Goal: Complete application form: Complete application form

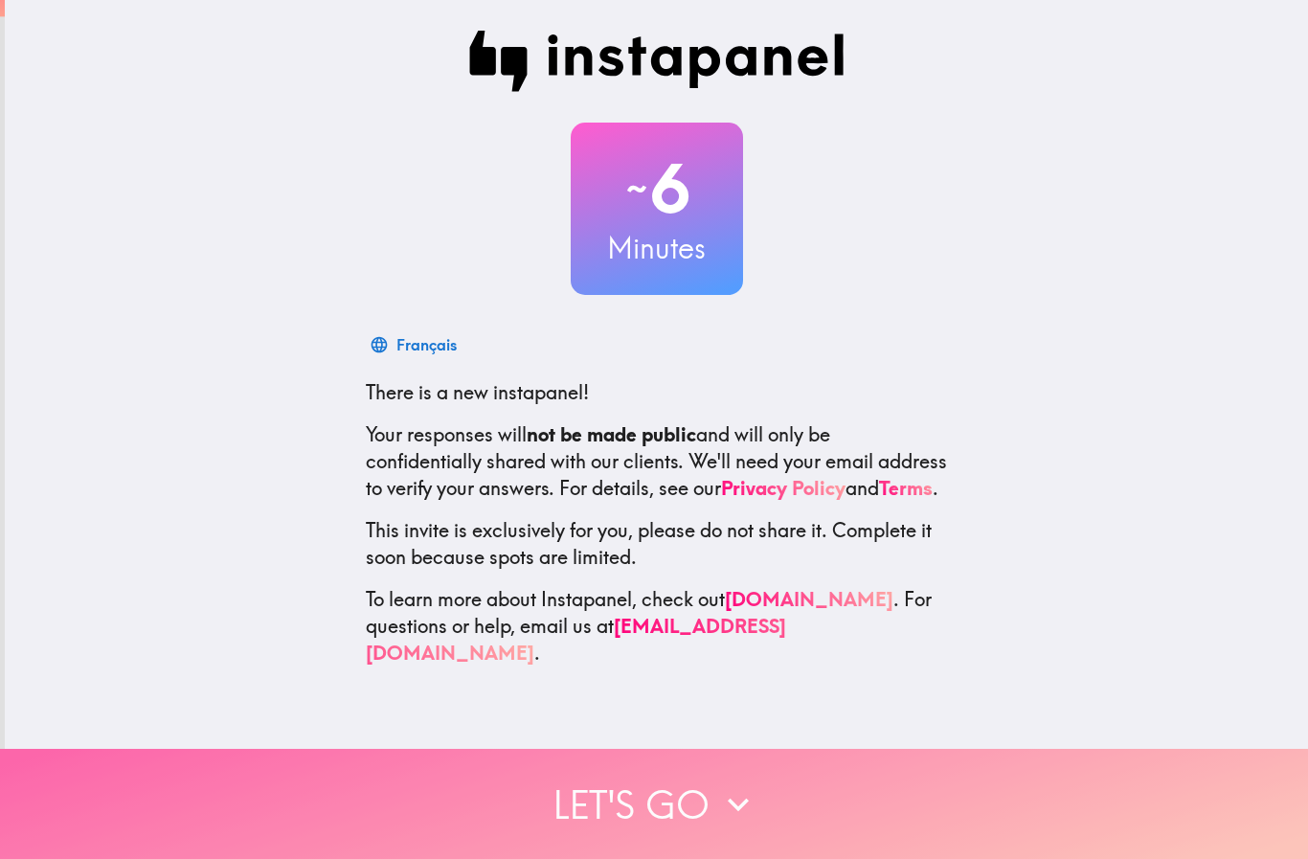
click at [680, 788] on button "Let's go" at bounding box center [654, 804] width 1308 height 110
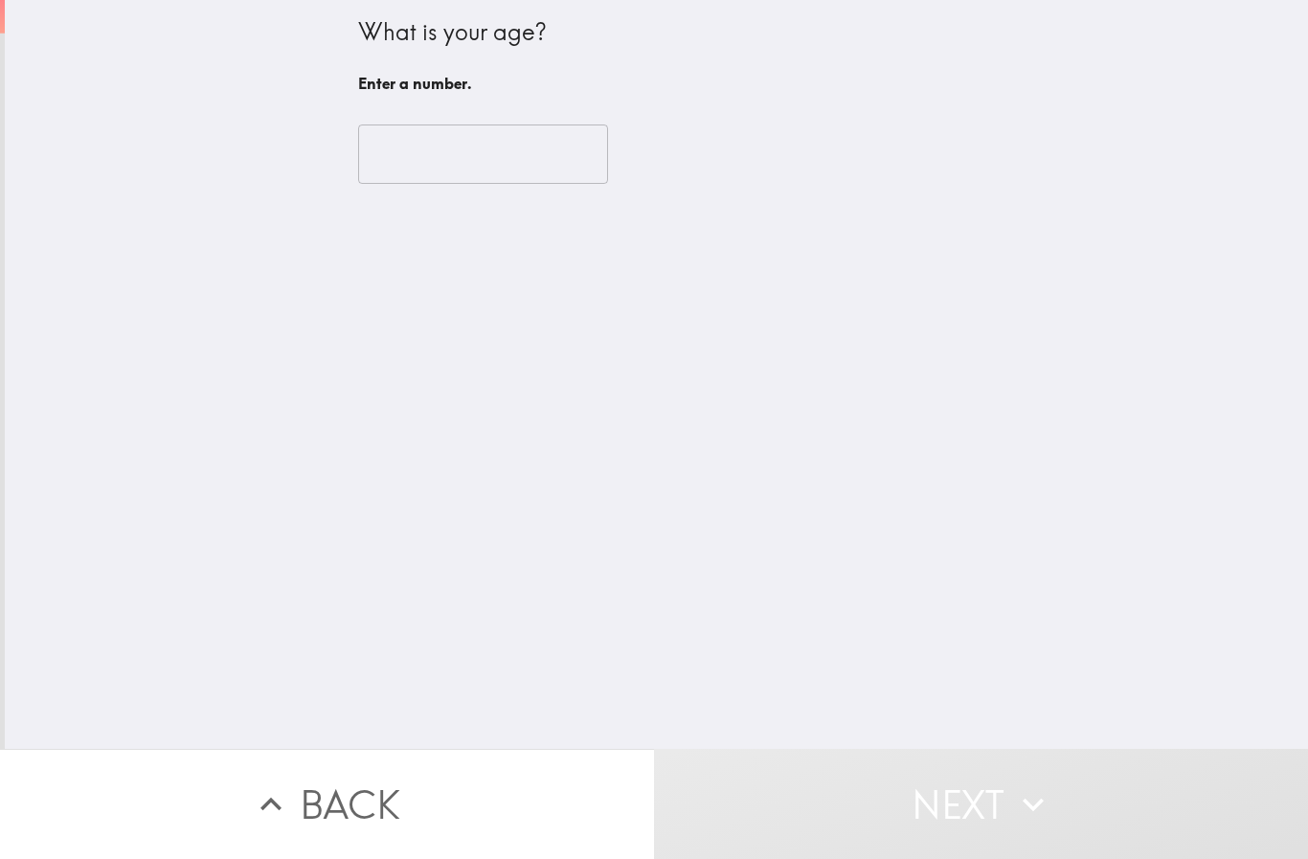
click at [459, 145] on input "number" at bounding box center [483, 153] width 250 height 59
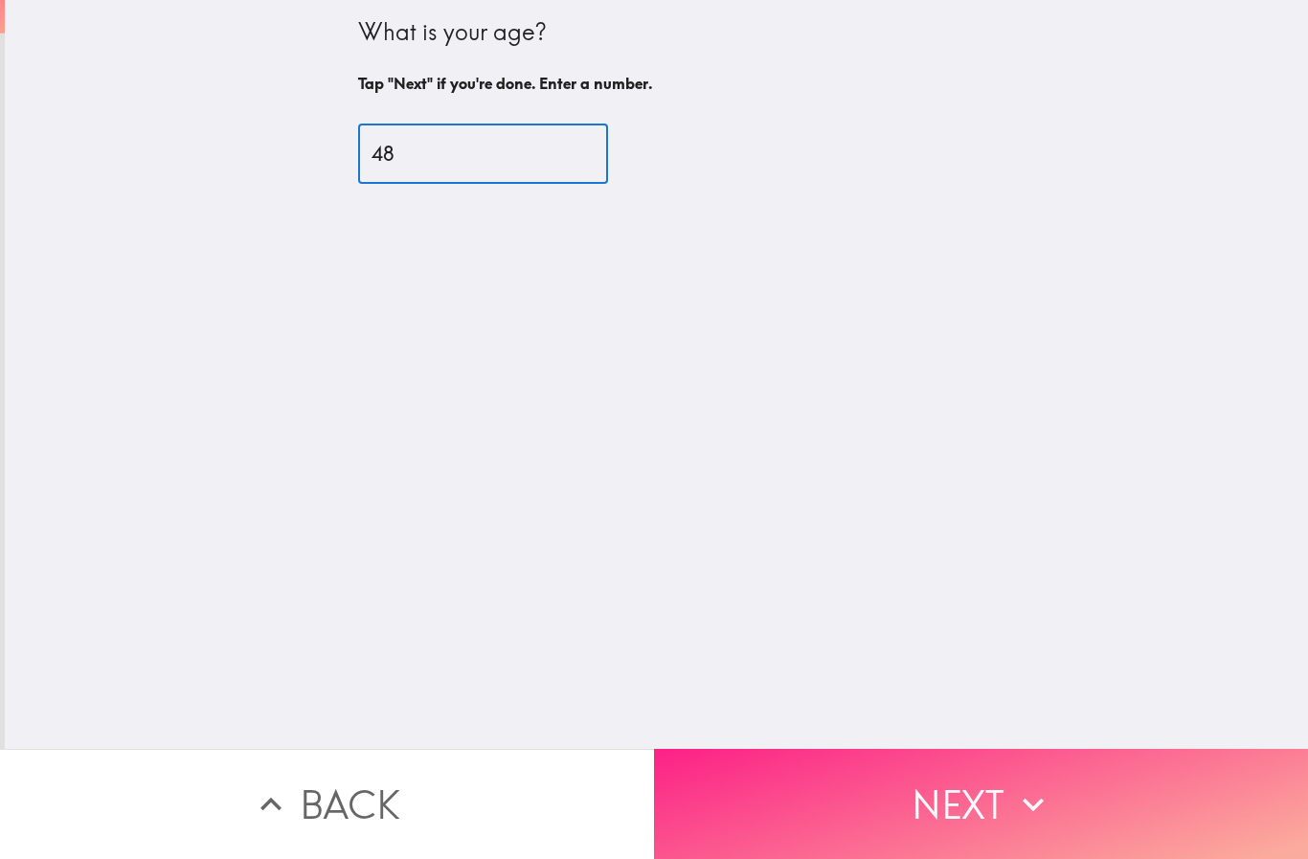
type input "48"
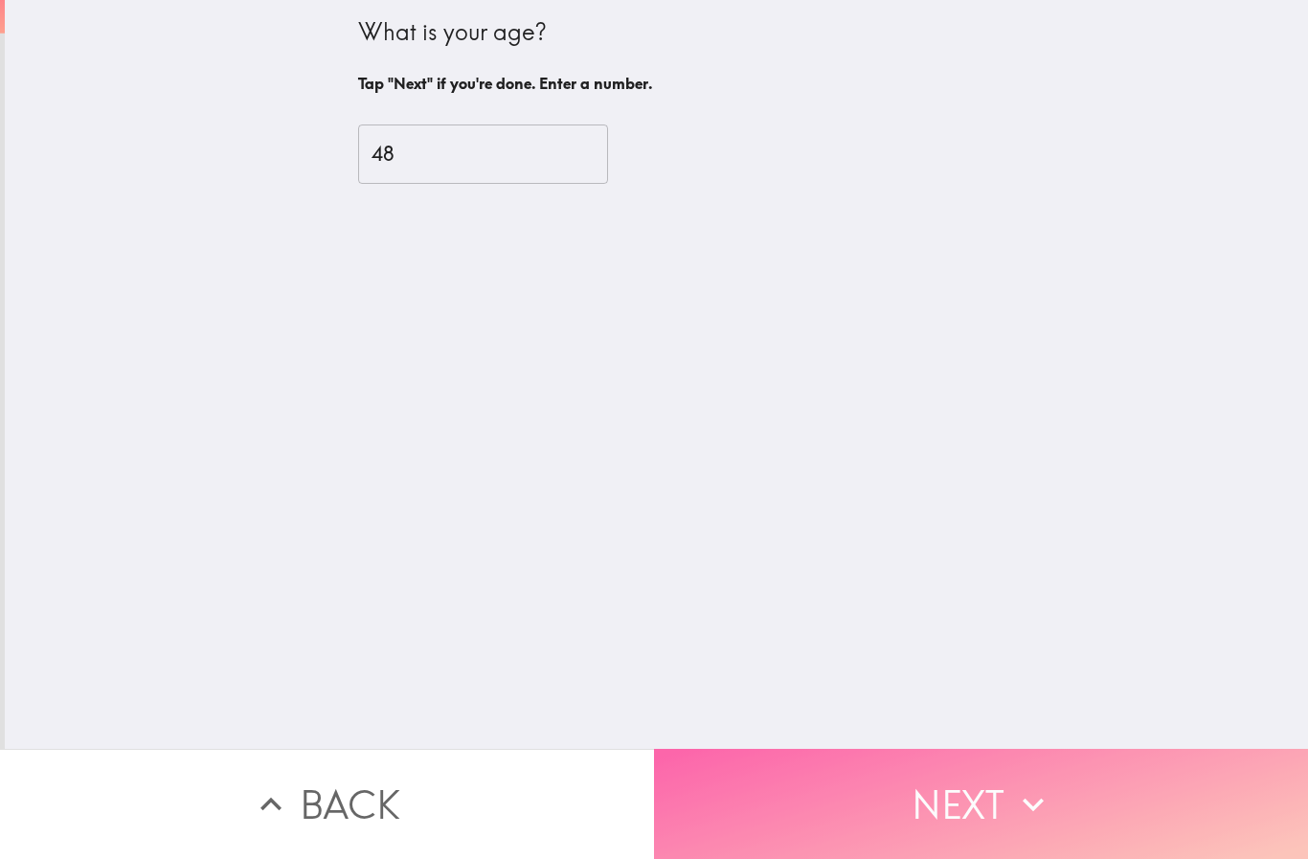
click at [876, 783] on button "Next" at bounding box center [981, 804] width 654 height 110
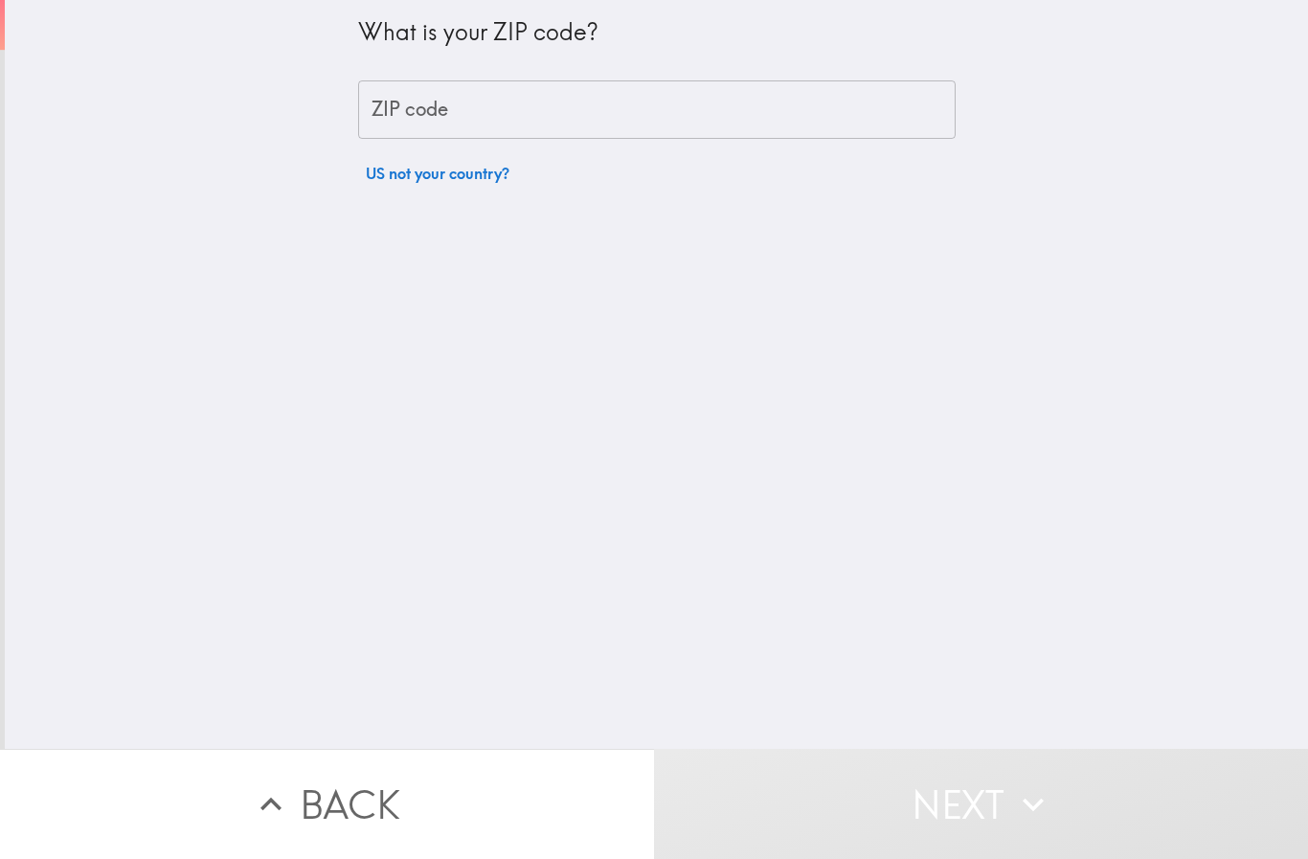
click at [401, 106] on input "ZIP code" at bounding box center [656, 109] width 597 height 59
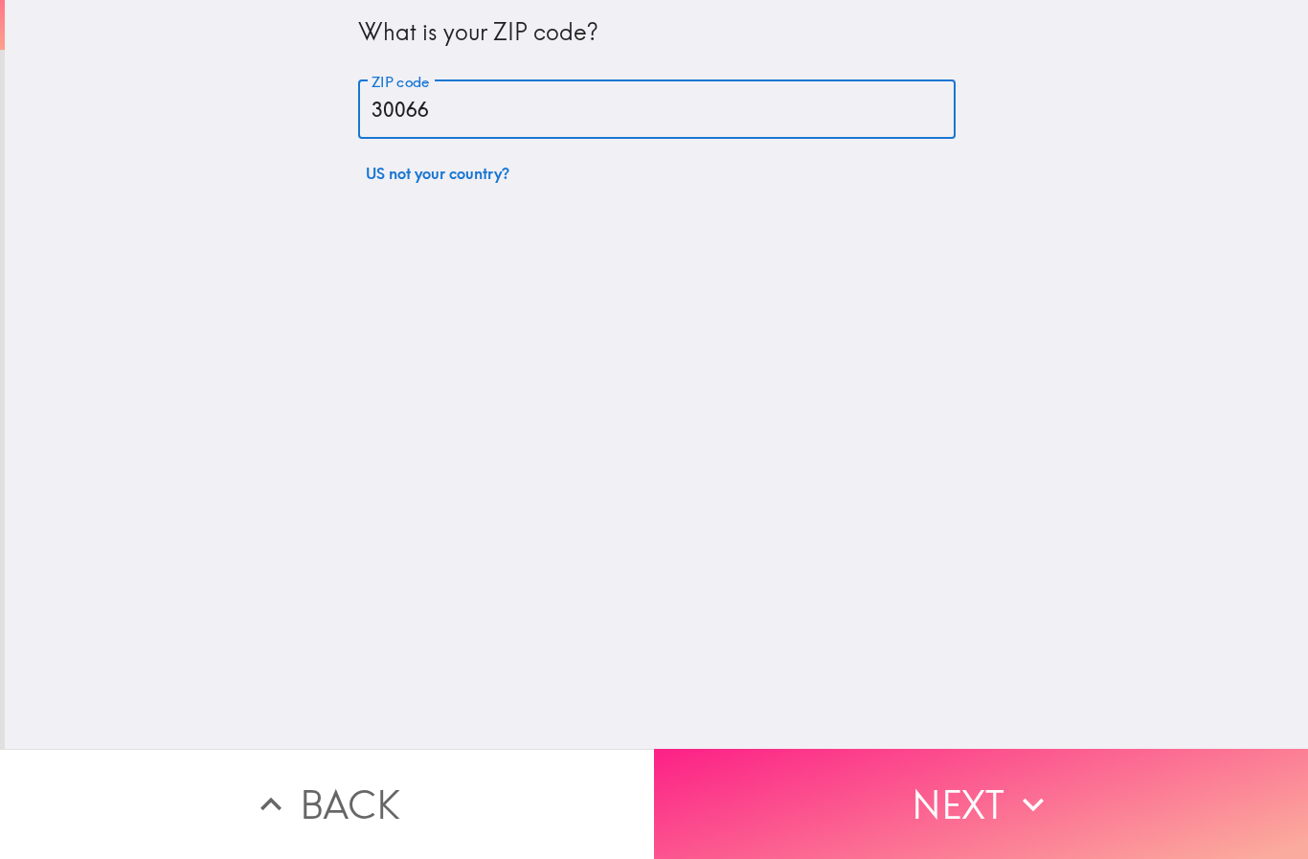
type input "30066"
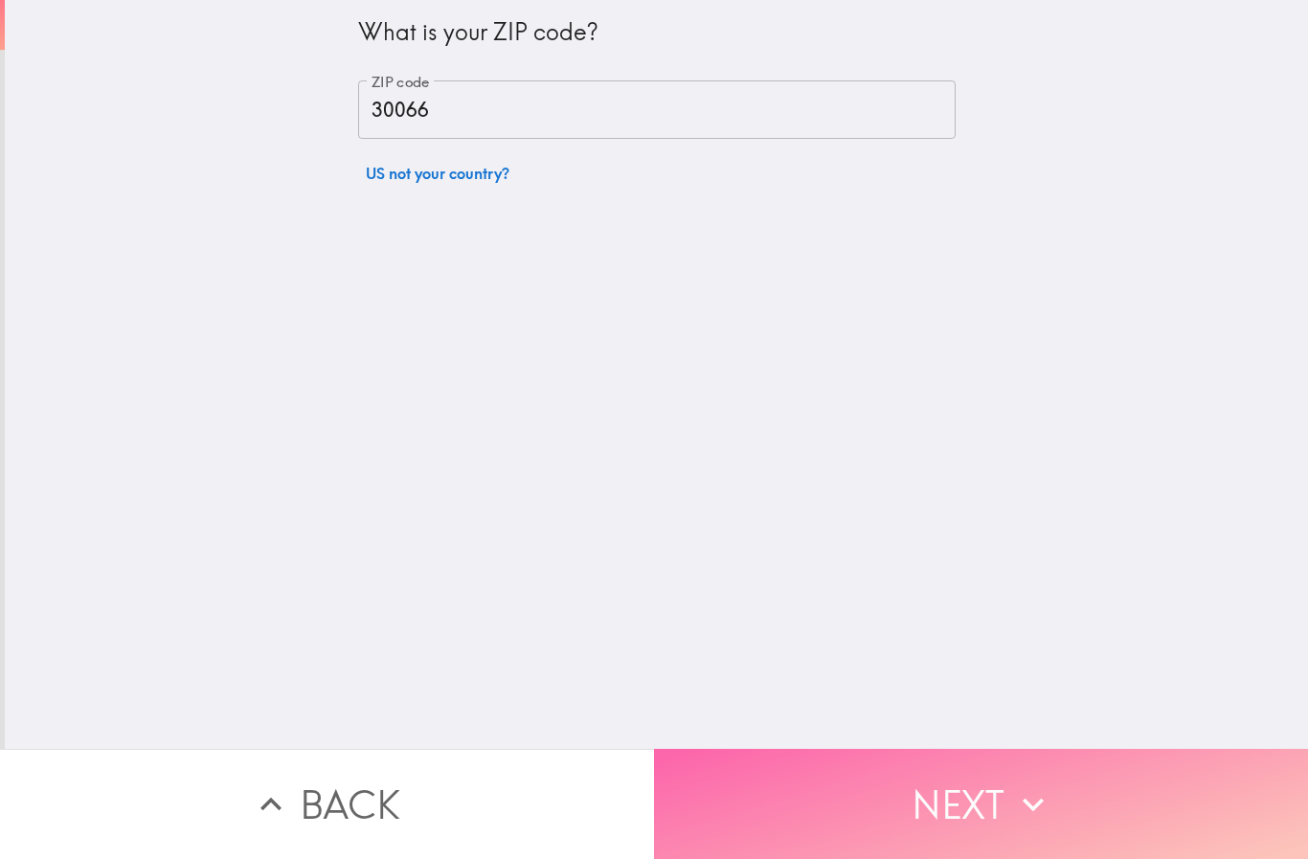
click at [930, 773] on button "Next" at bounding box center [981, 804] width 654 height 110
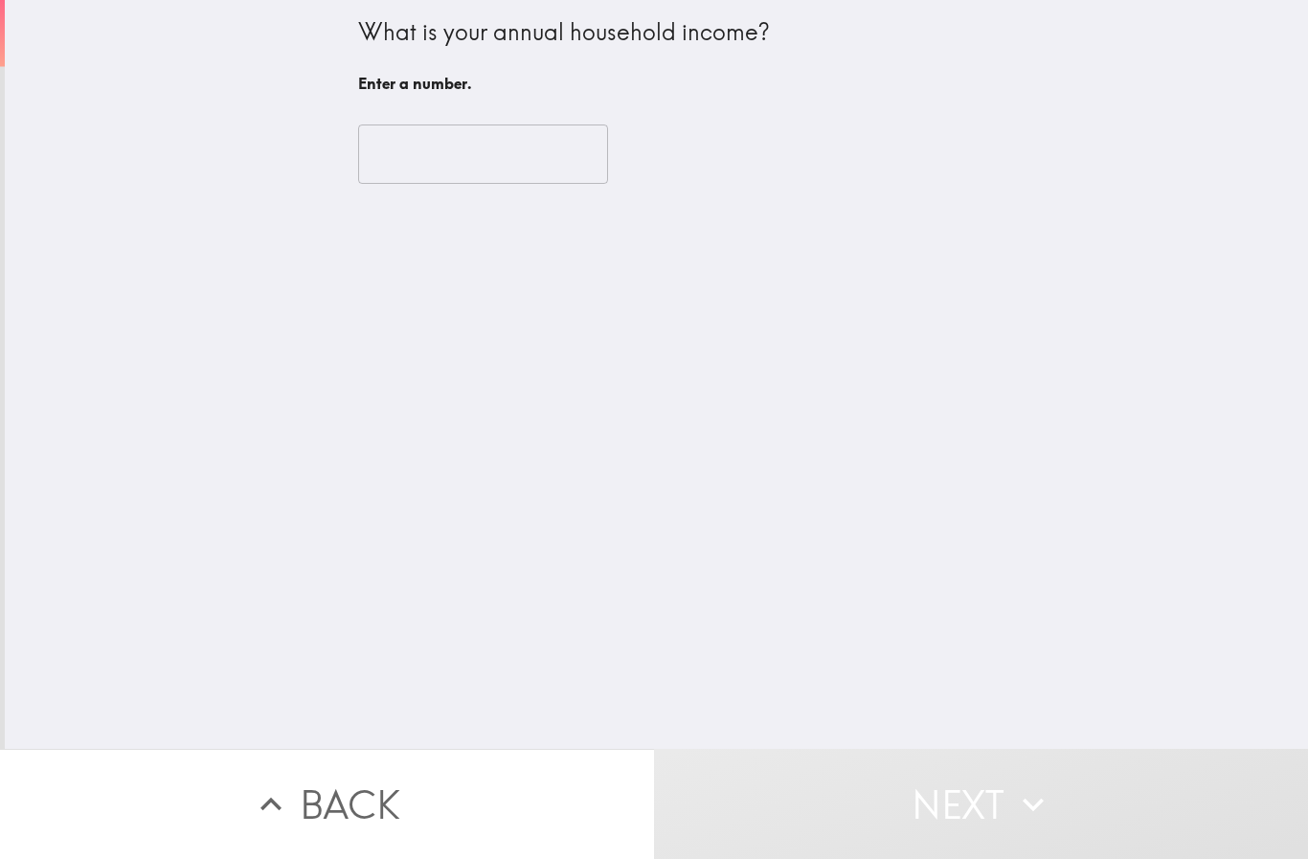
click at [440, 143] on input "number" at bounding box center [483, 153] width 250 height 59
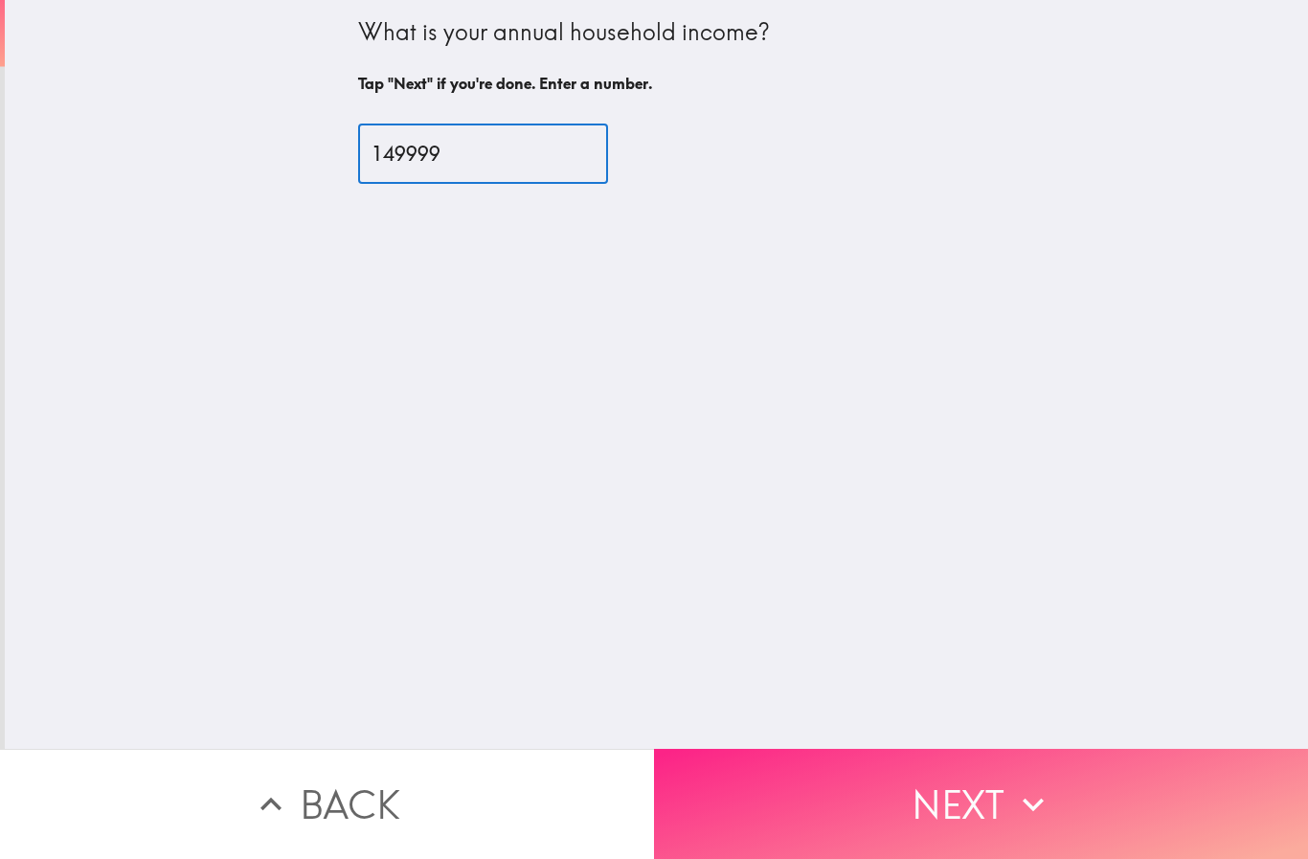
type input "149999"
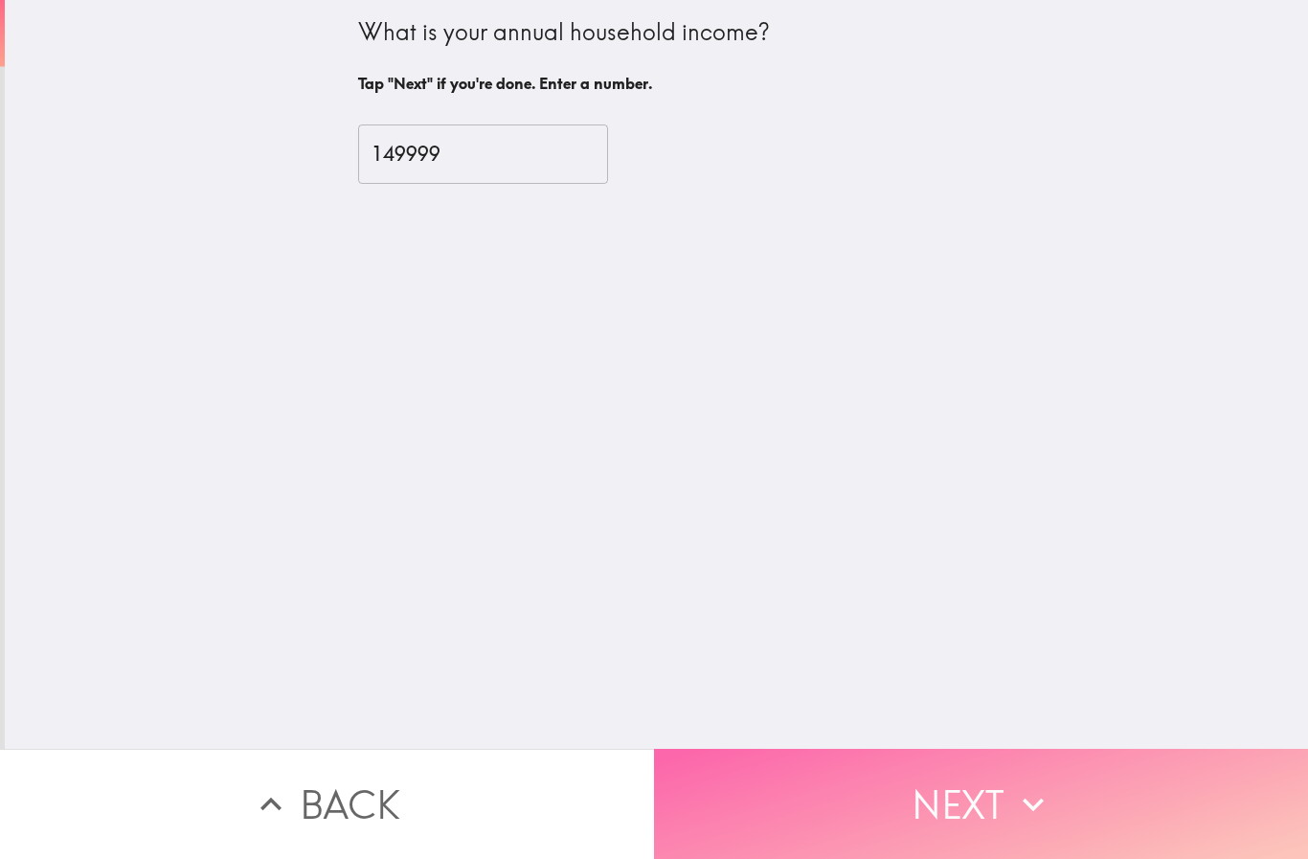
click at [872, 754] on button "Next" at bounding box center [981, 804] width 654 height 110
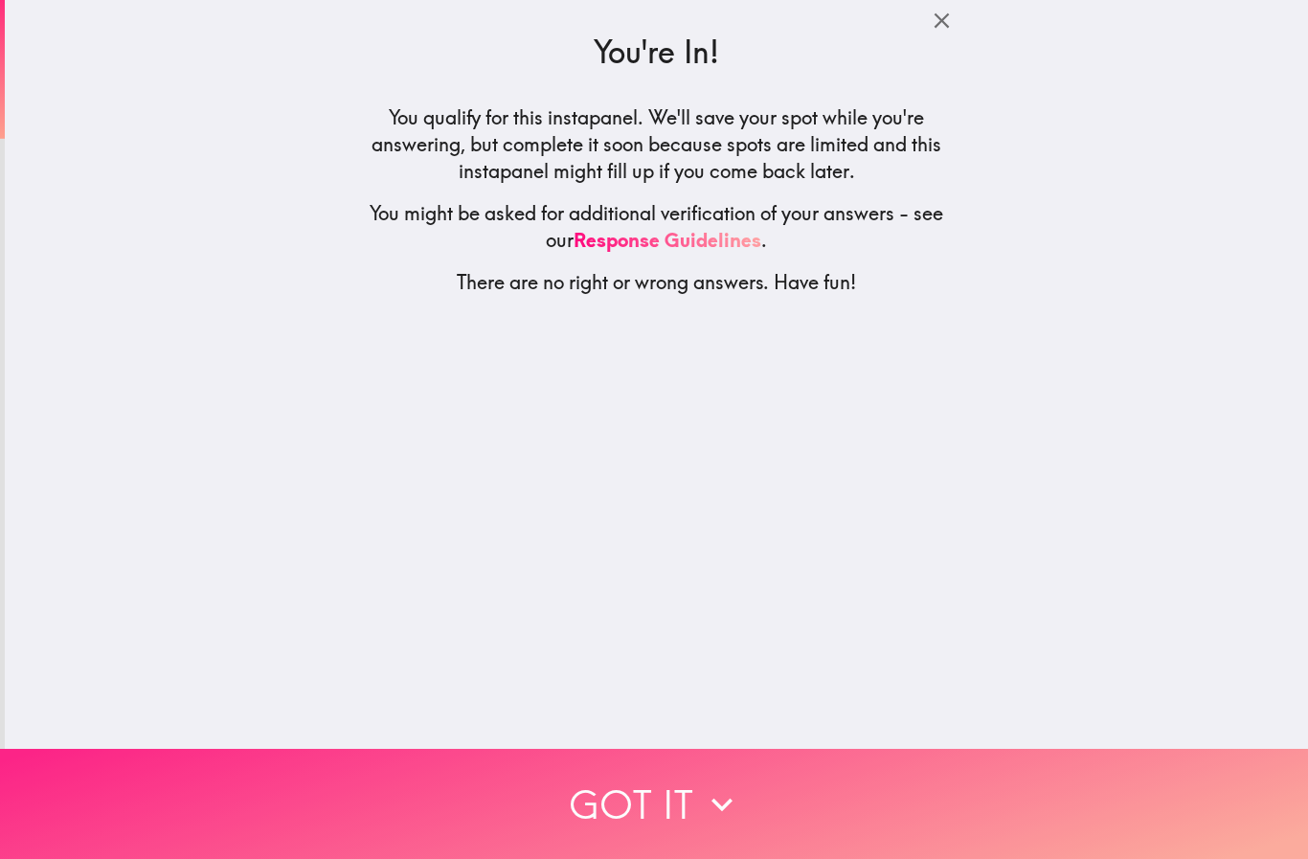
click at [666, 768] on button "Got it" at bounding box center [654, 804] width 1308 height 110
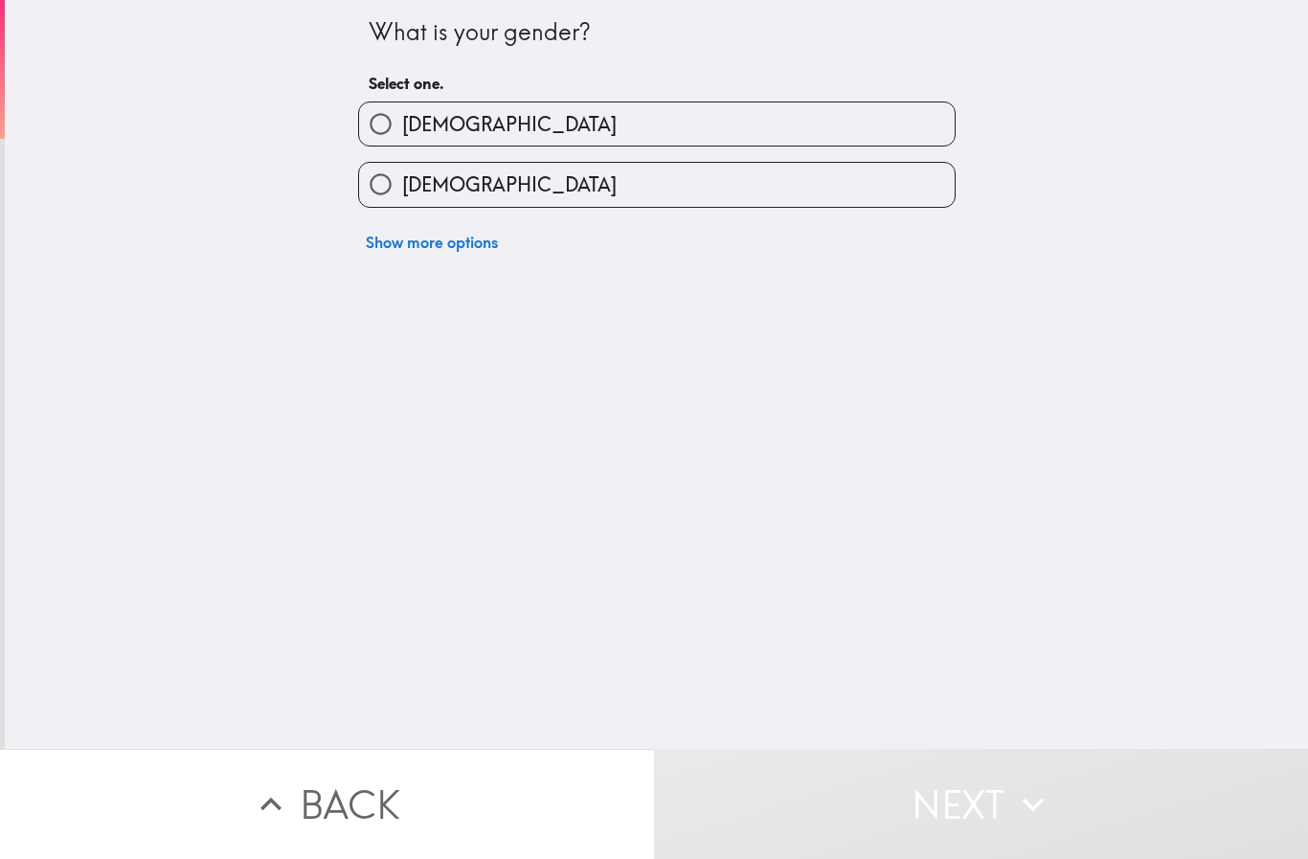
click at [375, 118] on input "[DEMOGRAPHIC_DATA]" at bounding box center [380, 123] width 43 height 43
radio input "true"
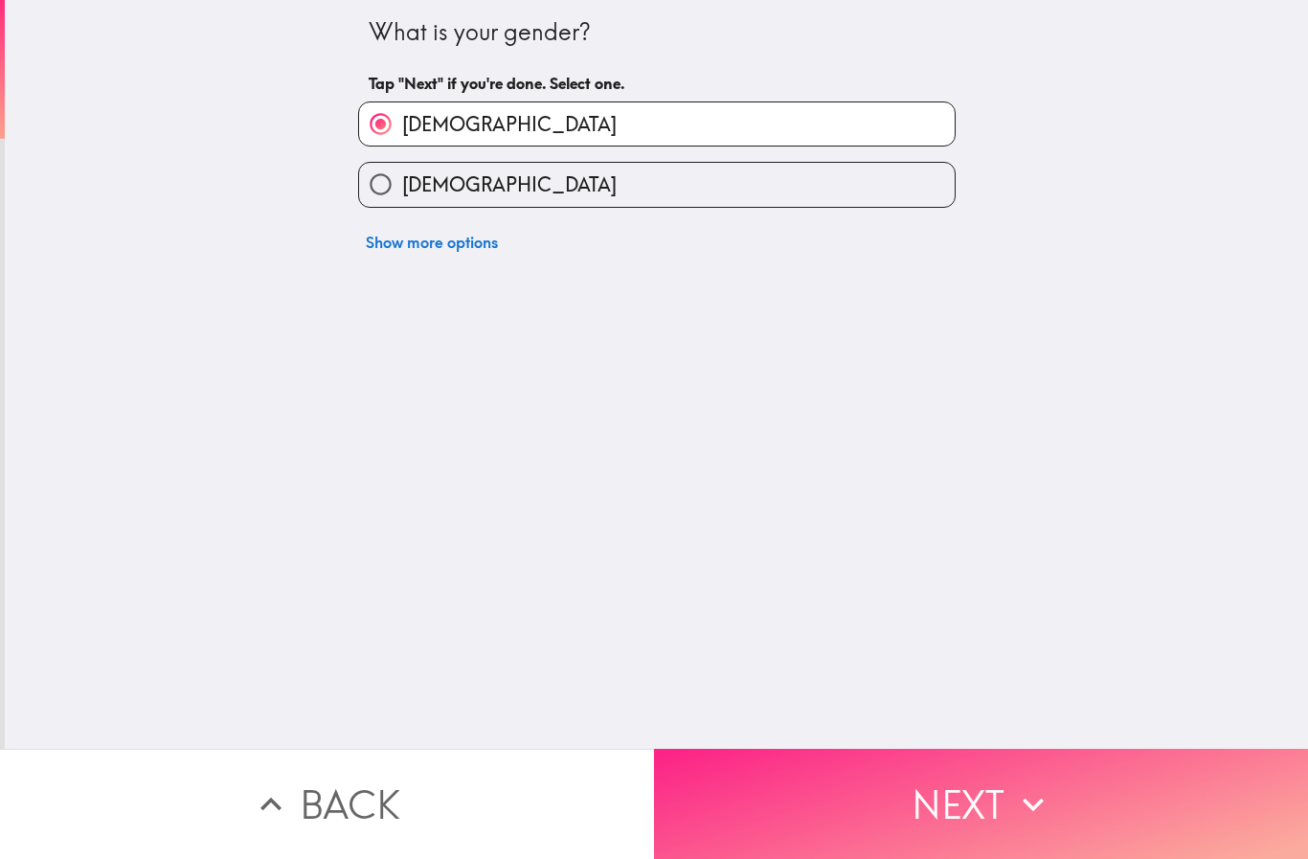
click at [952, 796] on button "Next" at bounding box center [981, 804] width 654 height 110
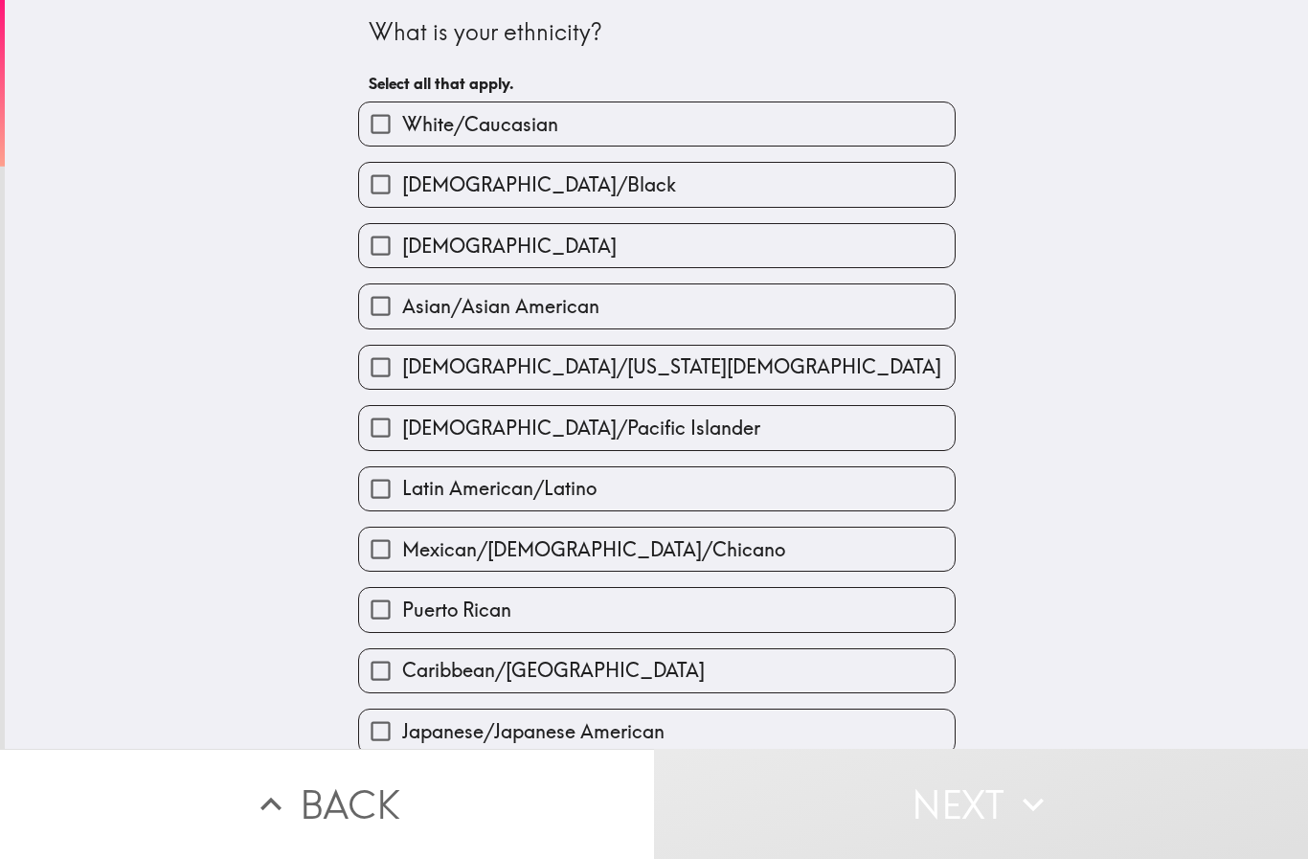
click at [422, 126] on span "White/Caucasian" at bounding box center [480, 124] width 156 height 27
click at [402, 126] on input "White/Caucasian" at bounding box center [380, 123] width 43 height 43
checkbox input "true"
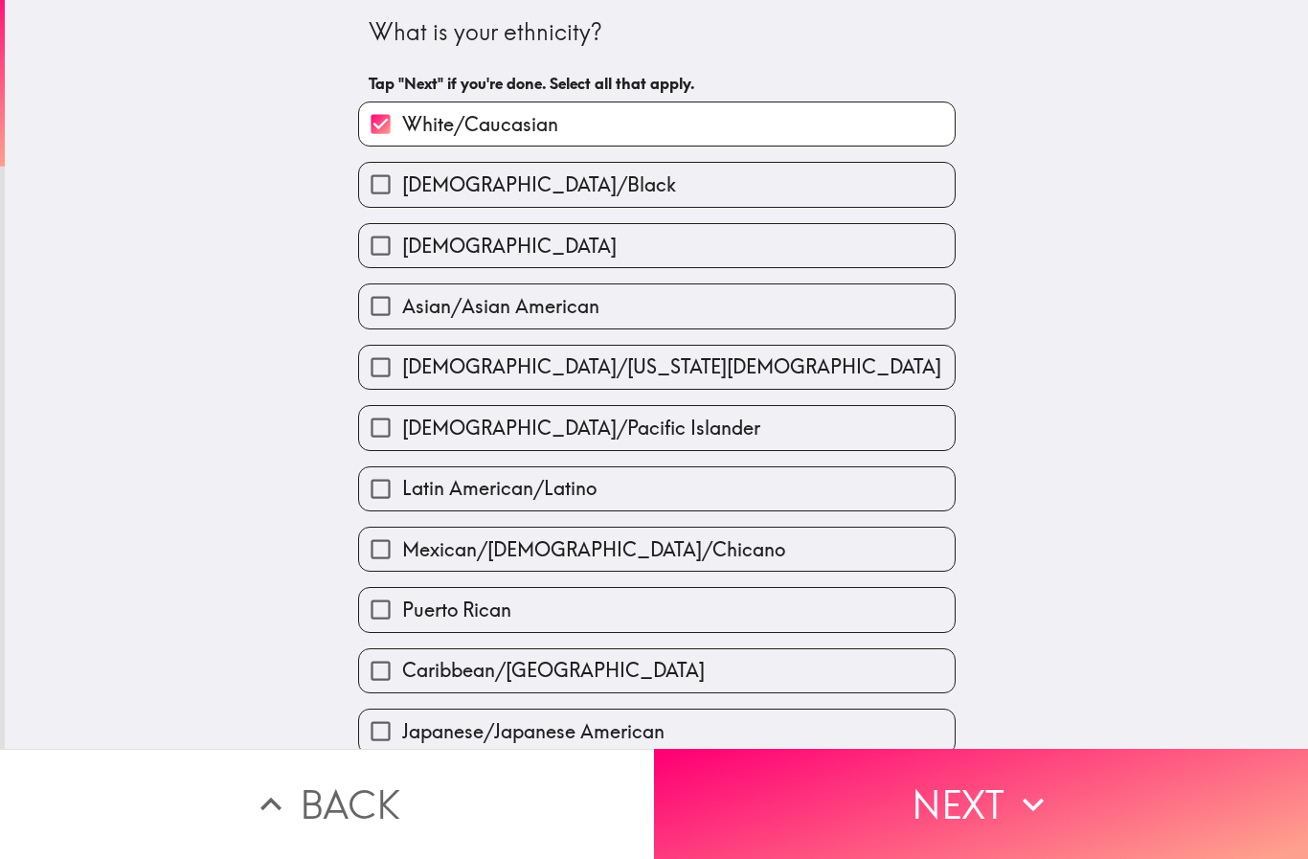
scroll to position [431, 0]
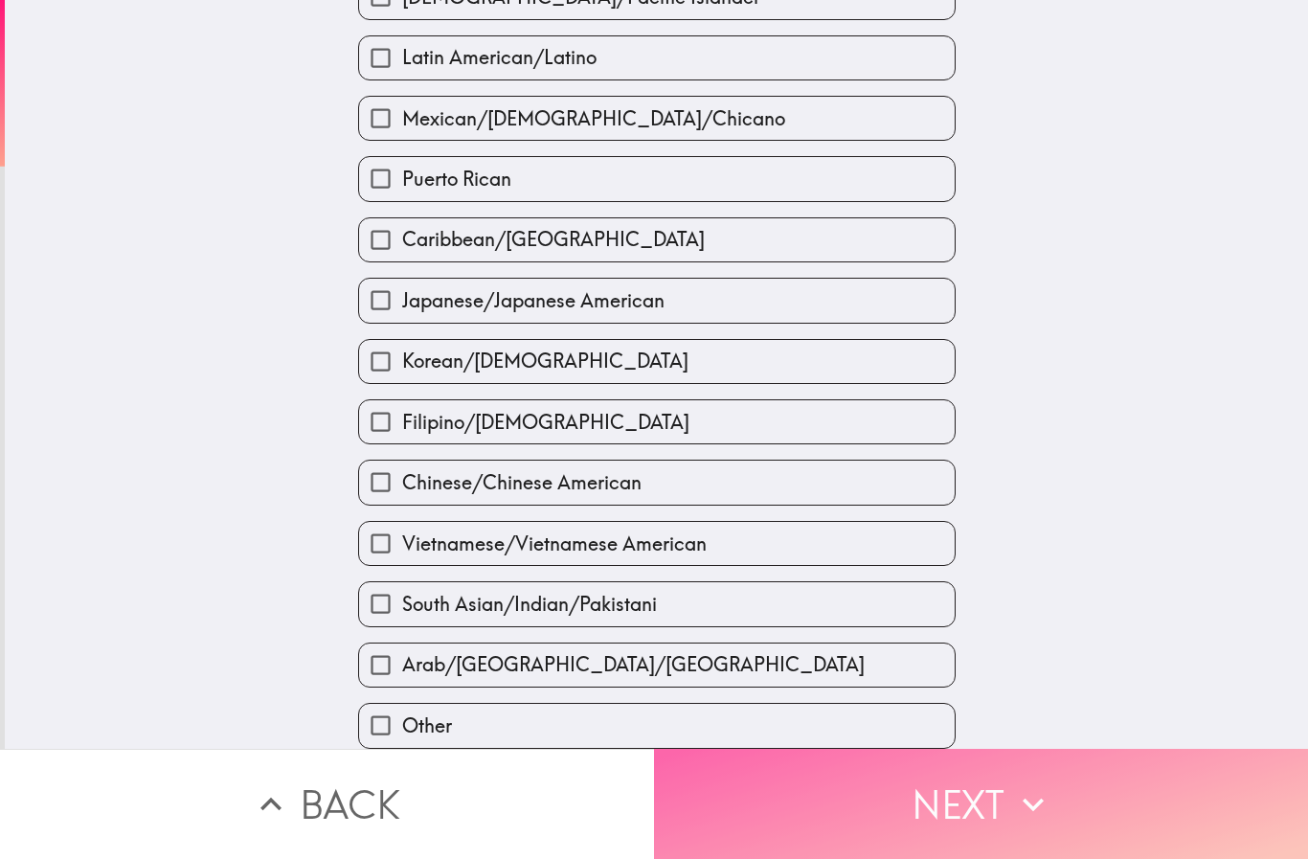
click at [970, 774] on button "Next" at bounding box center [981, 804] width 654 height 110
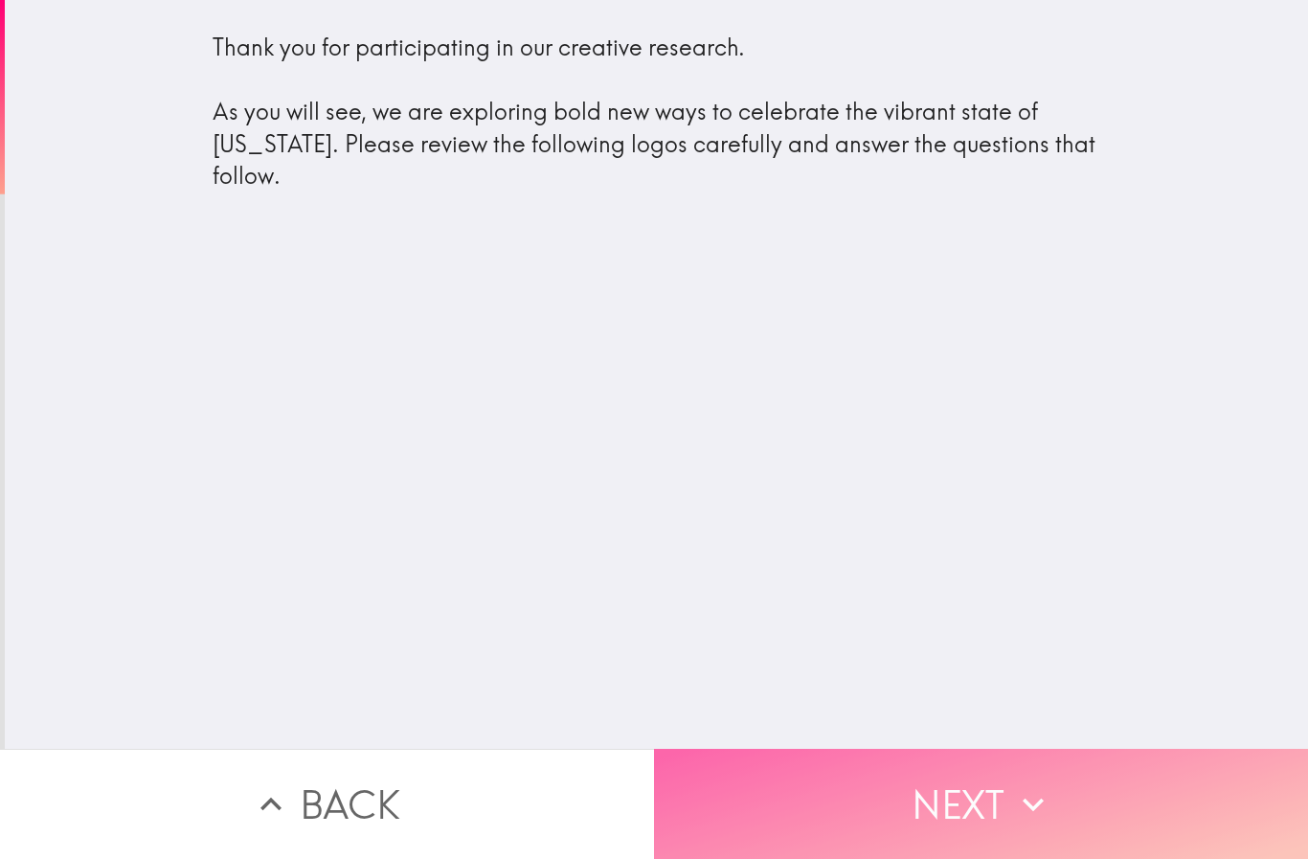
click at [978, 766] on button "Next" at bounding box center [981, 804] width 654 height 110
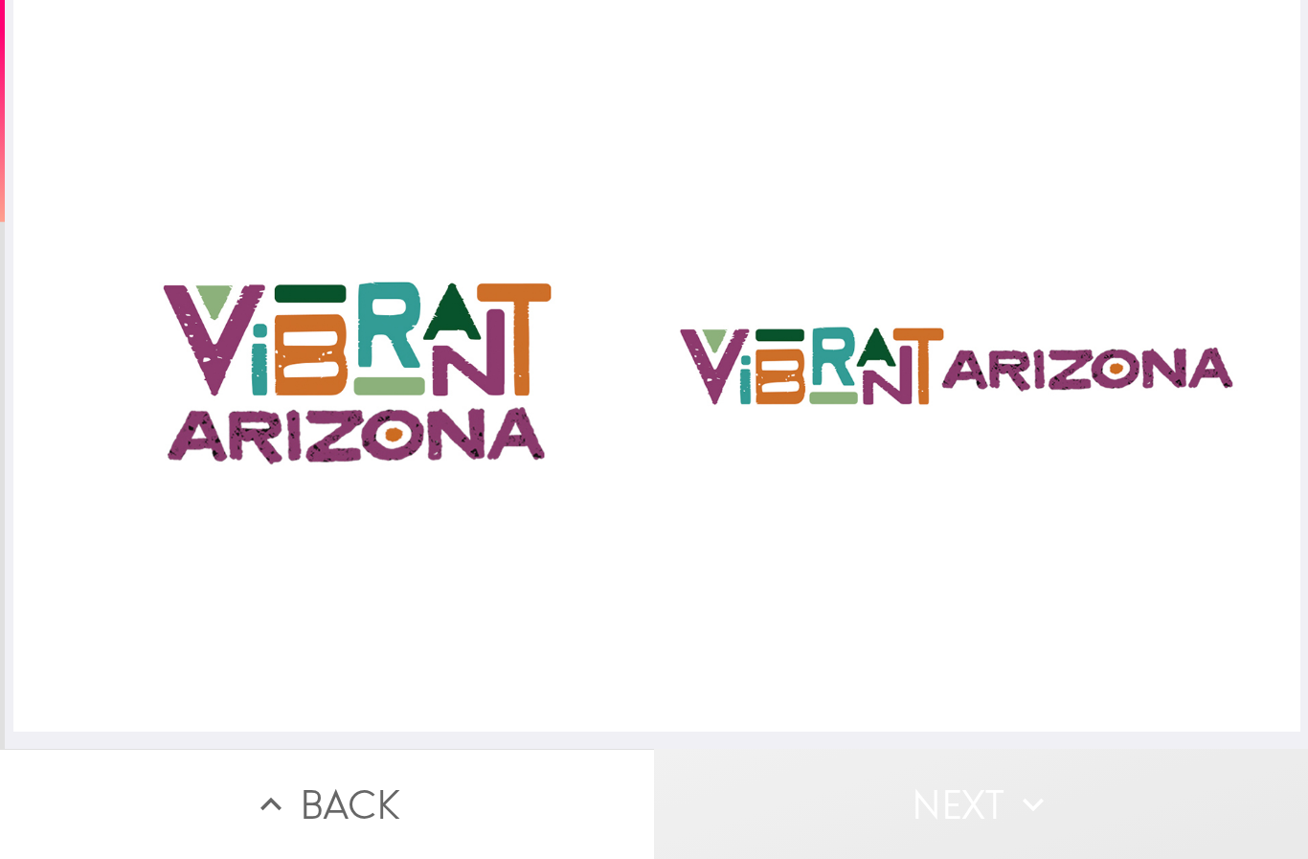
click at [924, 795] on button "Next" at bounding box center [981, 804] width 654 height 110
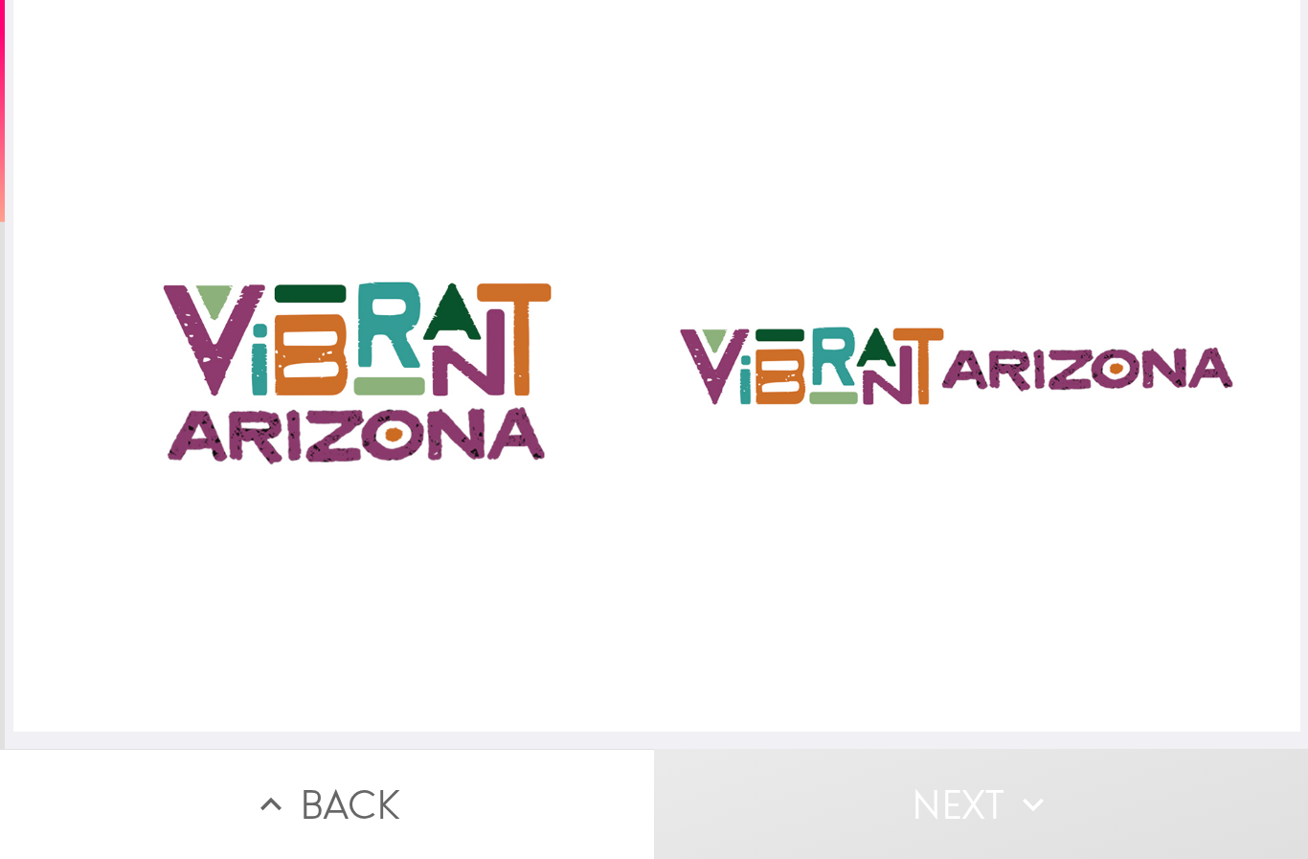
click at [350, 349] on div at bounding box center [656, 365] width 1287 height 731
click at [707, 370] on div at bounding box center [656, 365] width 1287 height 731
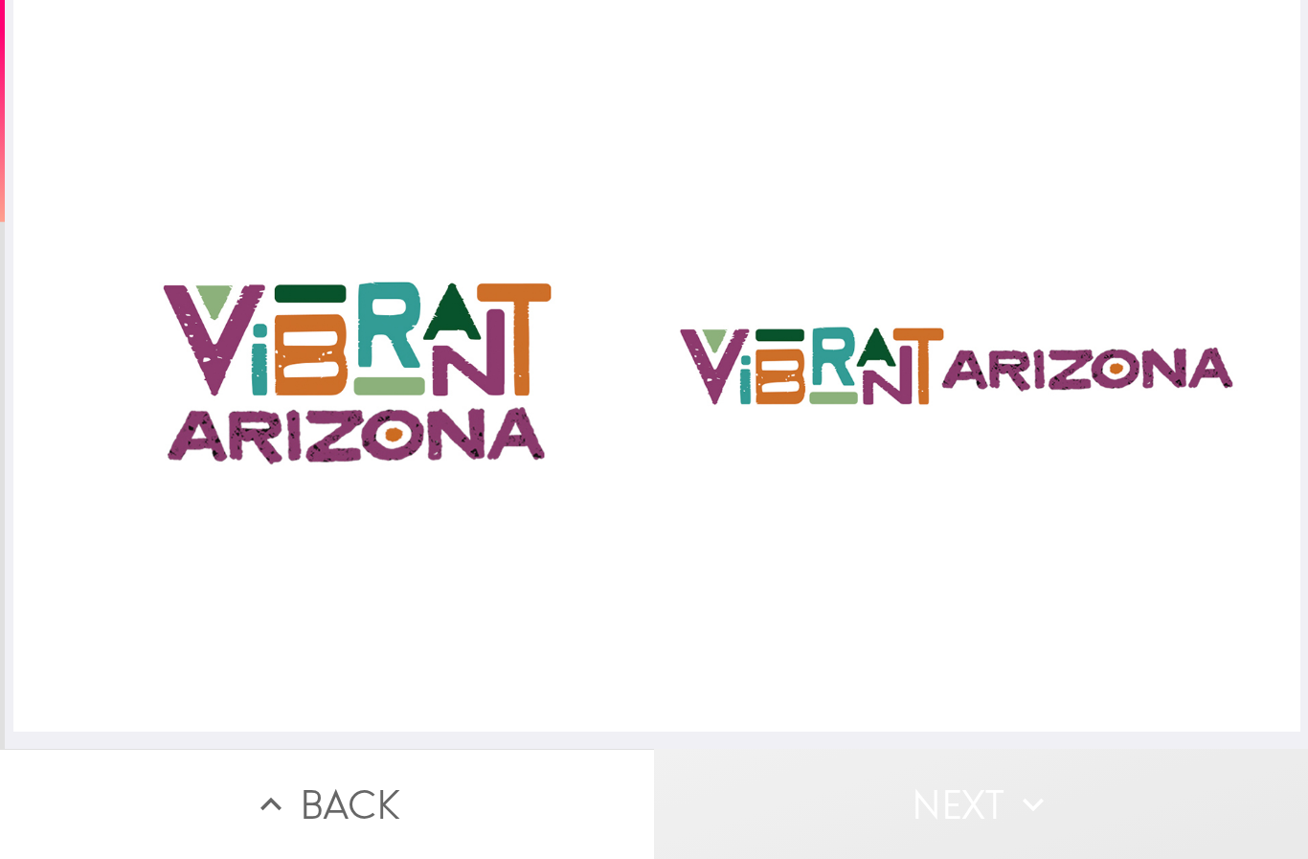
click at [971, 777] on button "Next" at bounding box center [981, 804] width 654 height 110
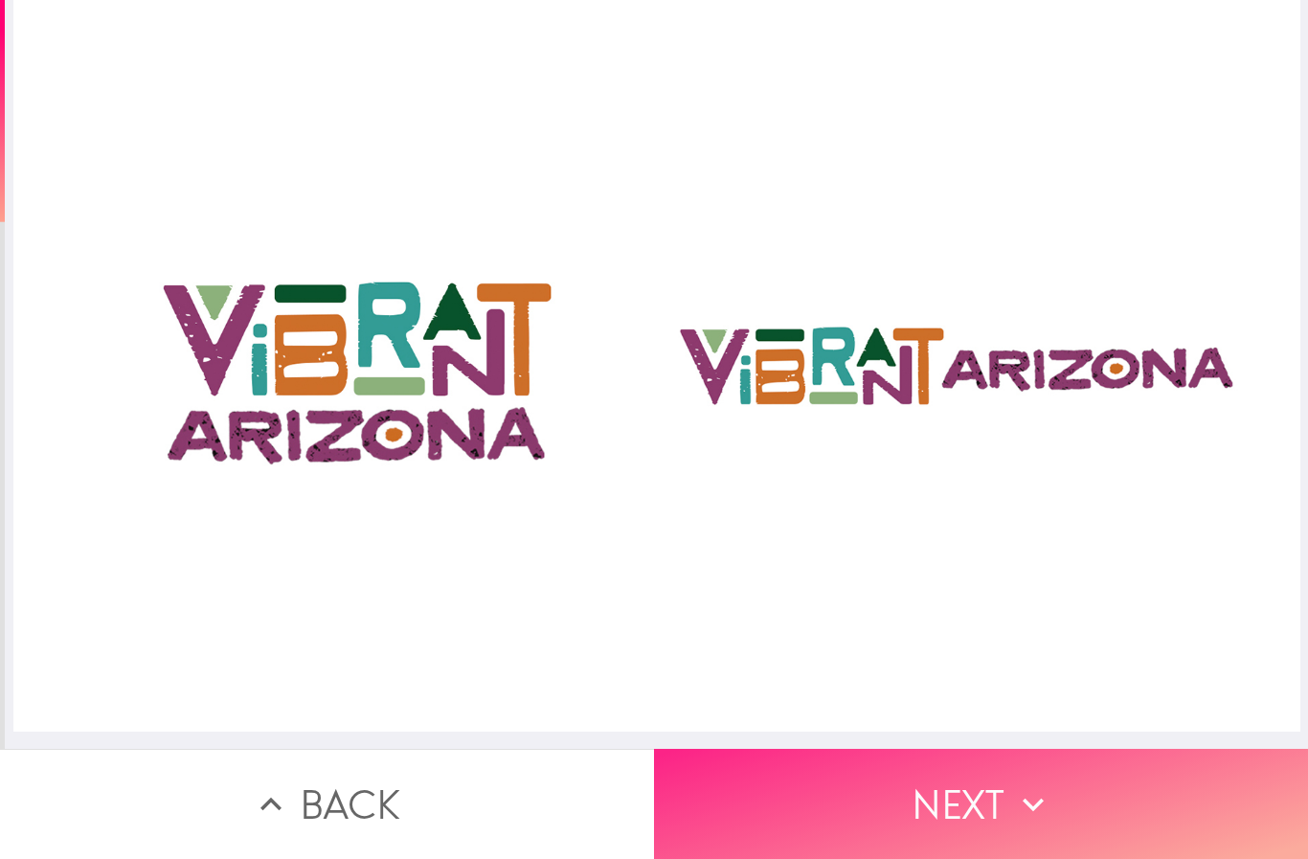
click at [1019, 766] on button "Next" at bounding box center [981, 804] width 654 height 110
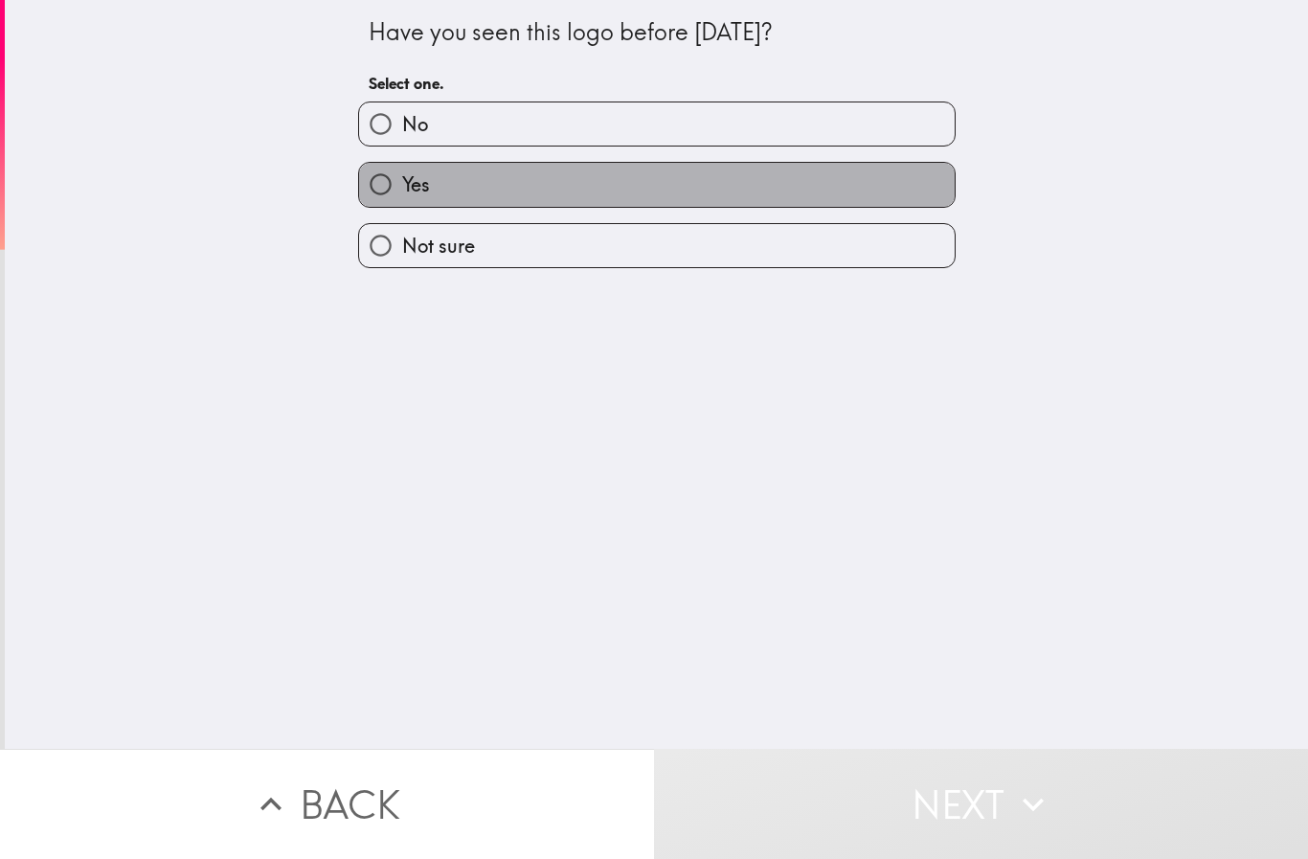
click at [403, 182] on span "Yes" at bounding box center [416, 184] width 28 height 27
click at [402, 182] on input "Yes" at bounding box center [380, 184] width 43 height 43
radio input "true"
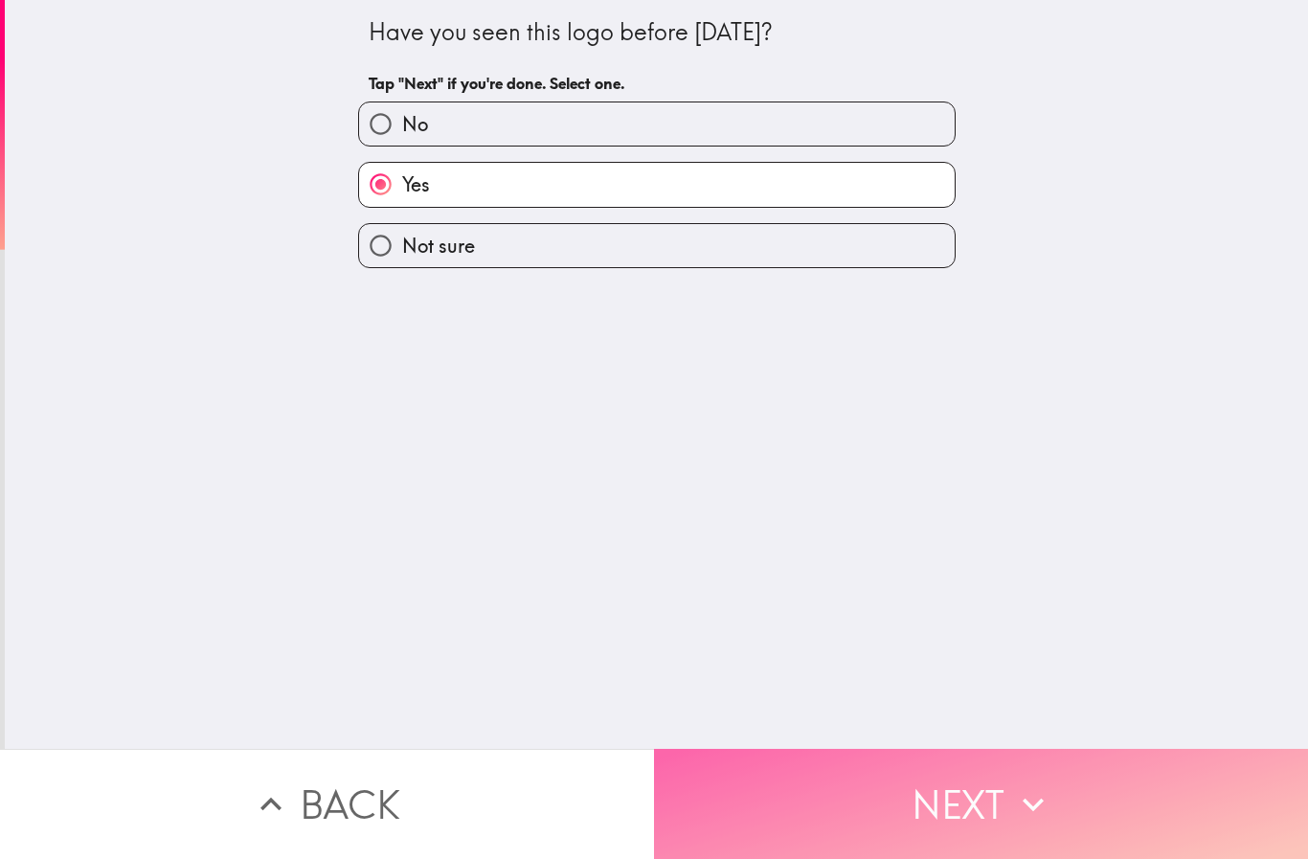
click at [948, 779] on button "Next" at bounding box center [981, 804] width 654 height 110
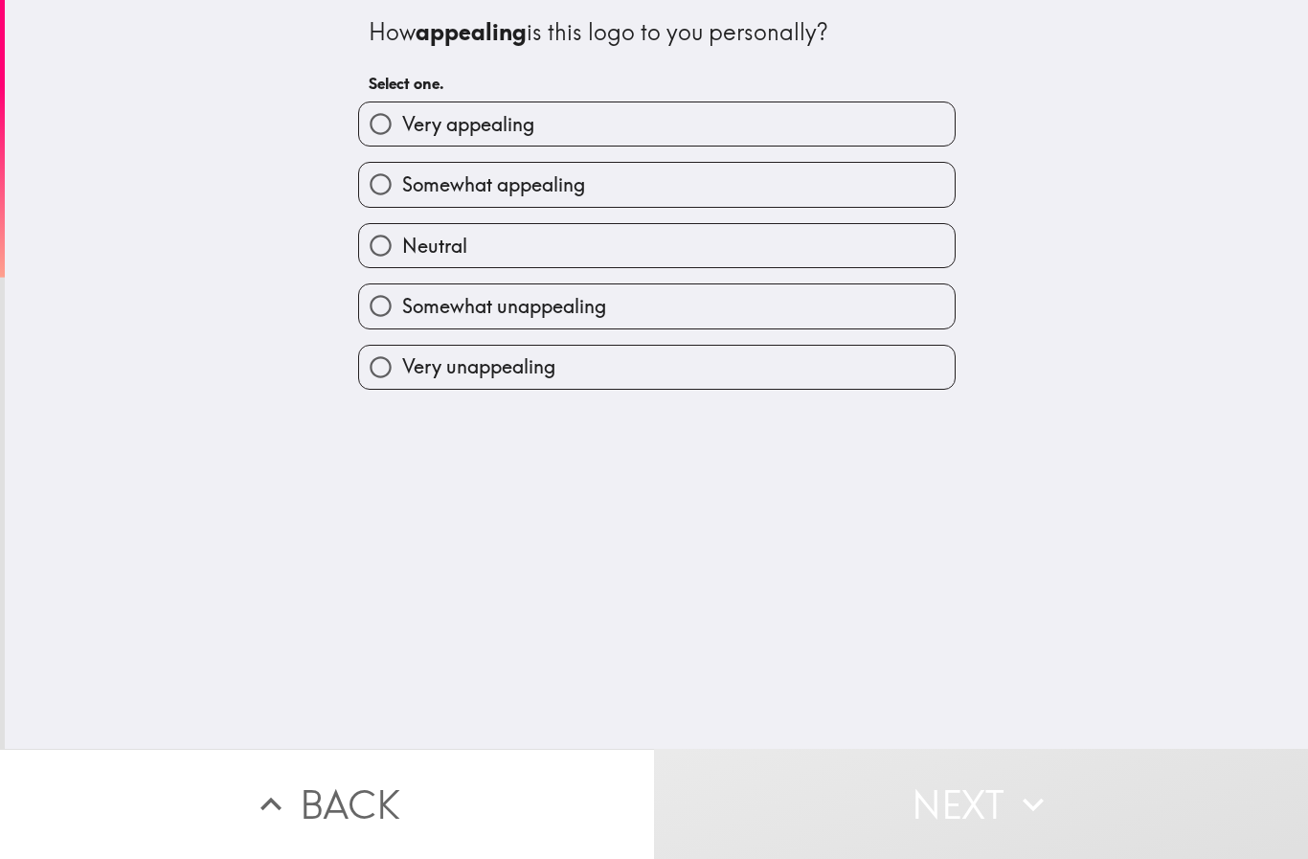
click at [475, 130] on span "Very appealing" at bounding box center [468, 124] width 132 height 27
click at [402, 130] on input "Very appealing" at bounding box center [380, 123] width 43 height 43
radio input "true"
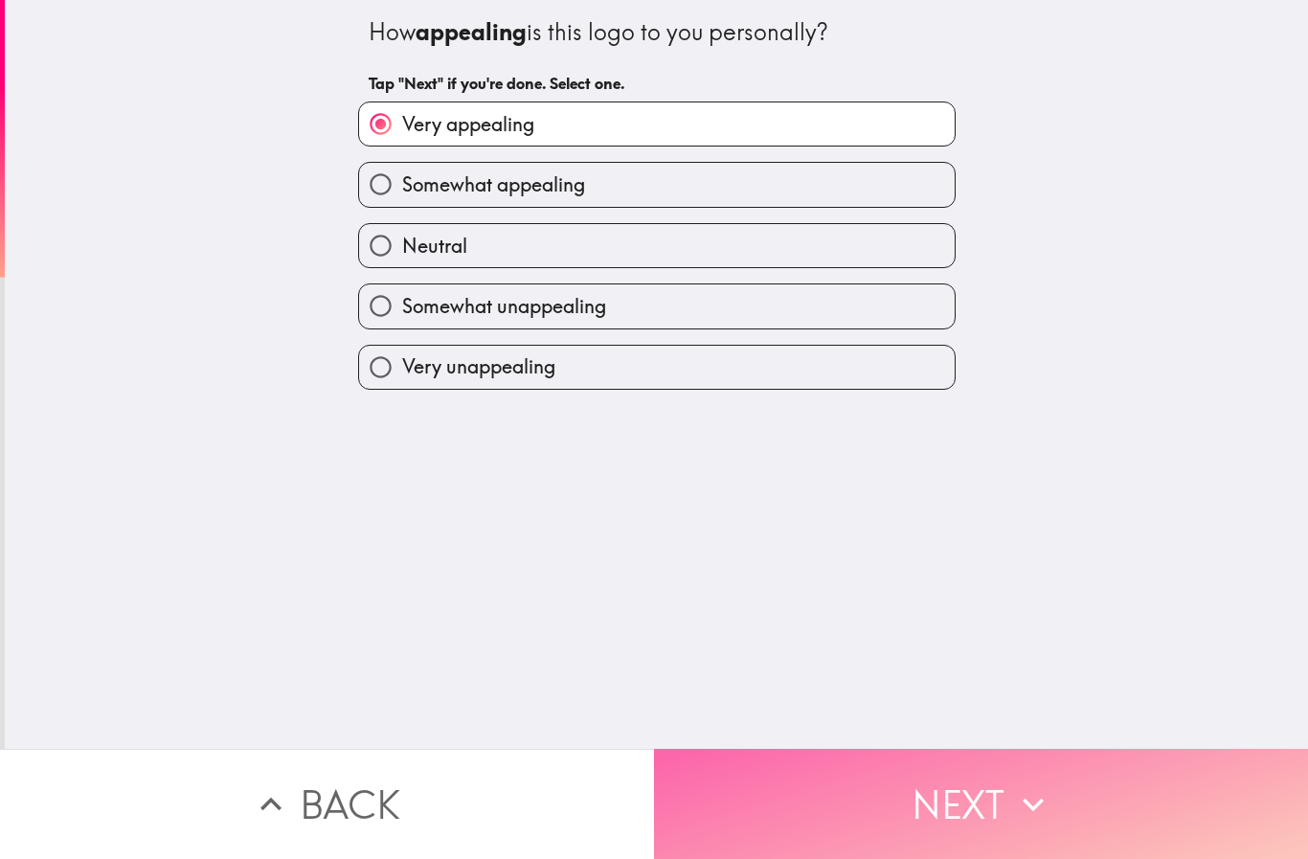
click at [902, 749] on button "Next" at bounding box center [981, 804] width 654 height 110
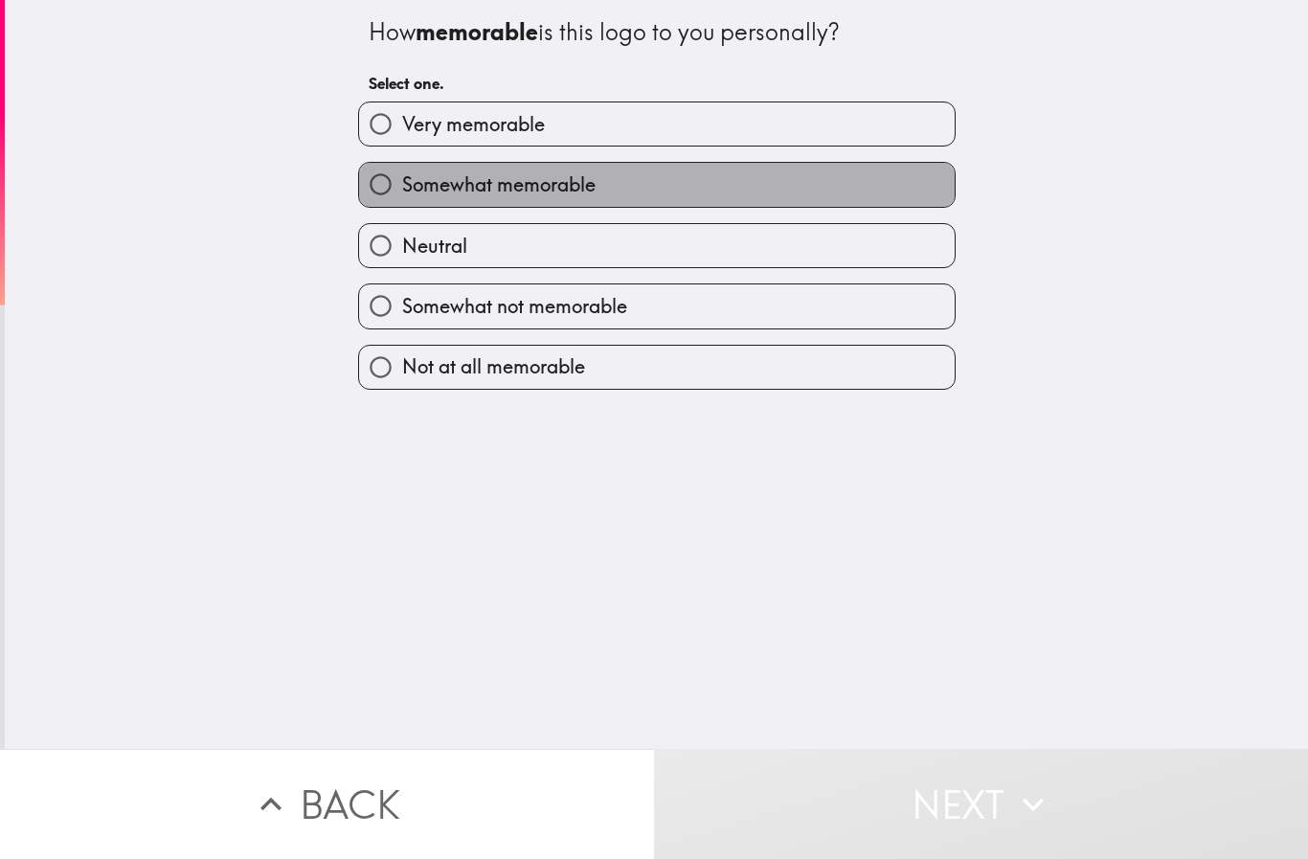
click at [451, 183] on span "Somewhat memorable" at bounding box center [498, 184] width 193 height 27
click at [402, 183] on input "Somewhat memorable" at bounding box center [380, 184] width 43 height 43
radio input "true"
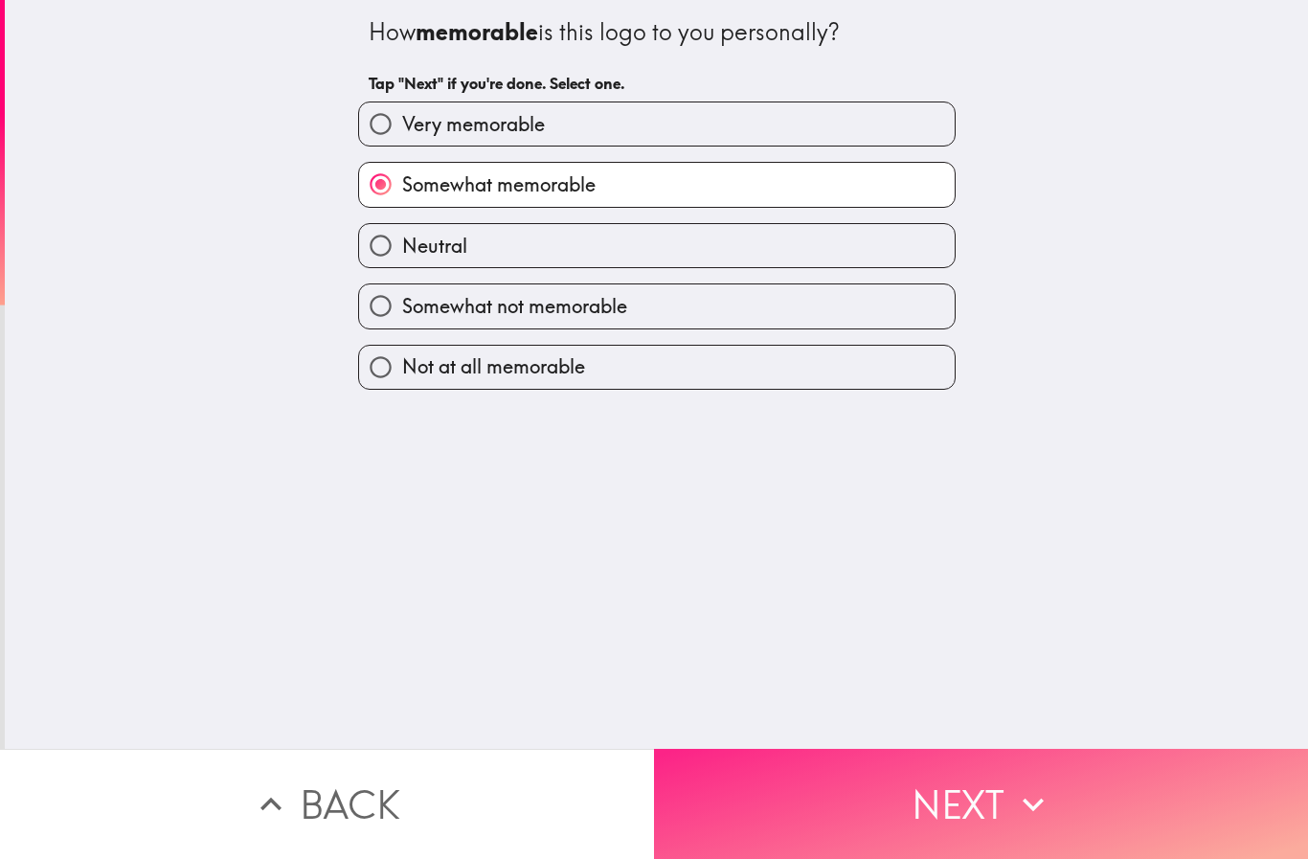
click at [946, 799] on button "Next" at bounding box center [981, 804] width 654 height 110
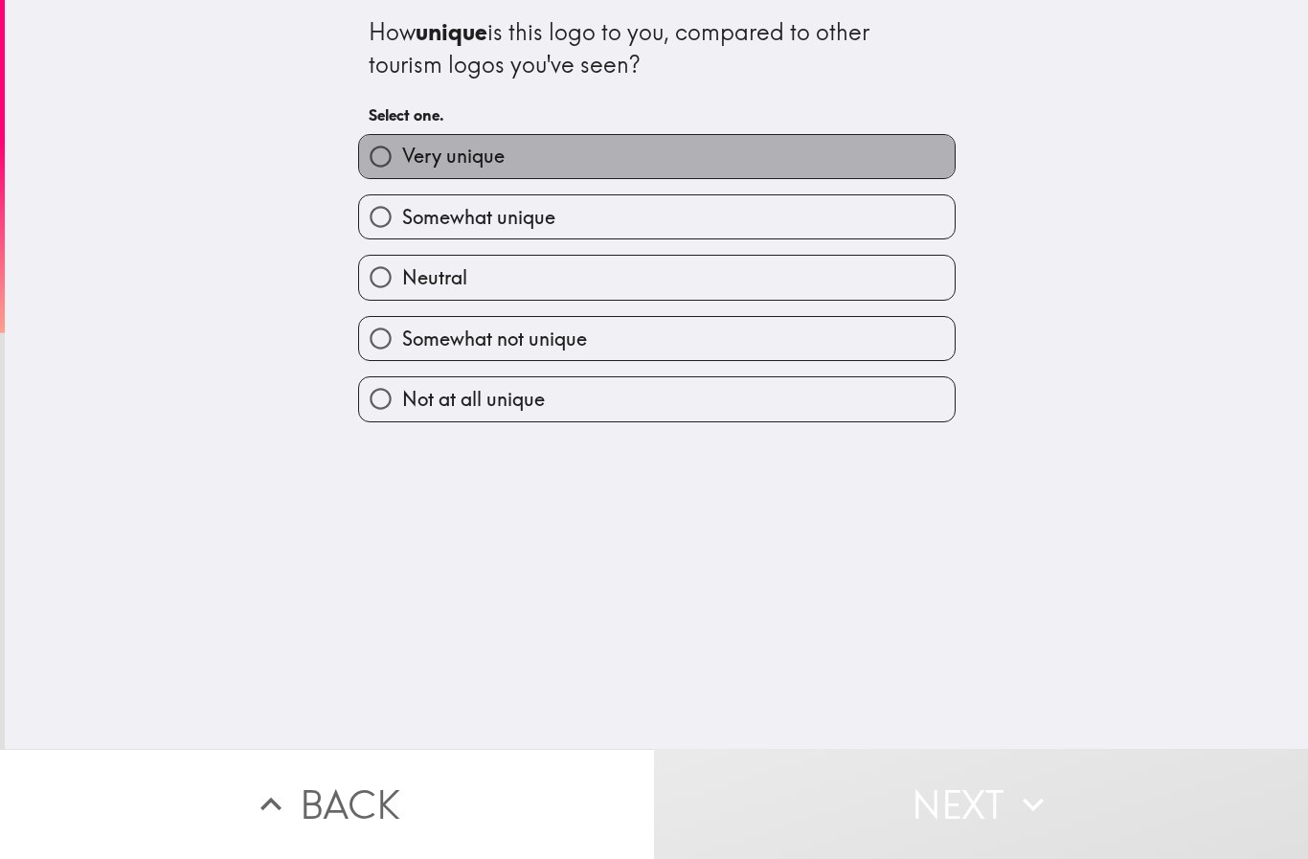
click at [446, 167] on span "Very unique" at bounding box center [453, 156] width 102 height 27
click at [402, 167] on input "Very unique" at bounding box center [380, 156] width 43 height 43
radio input "true"
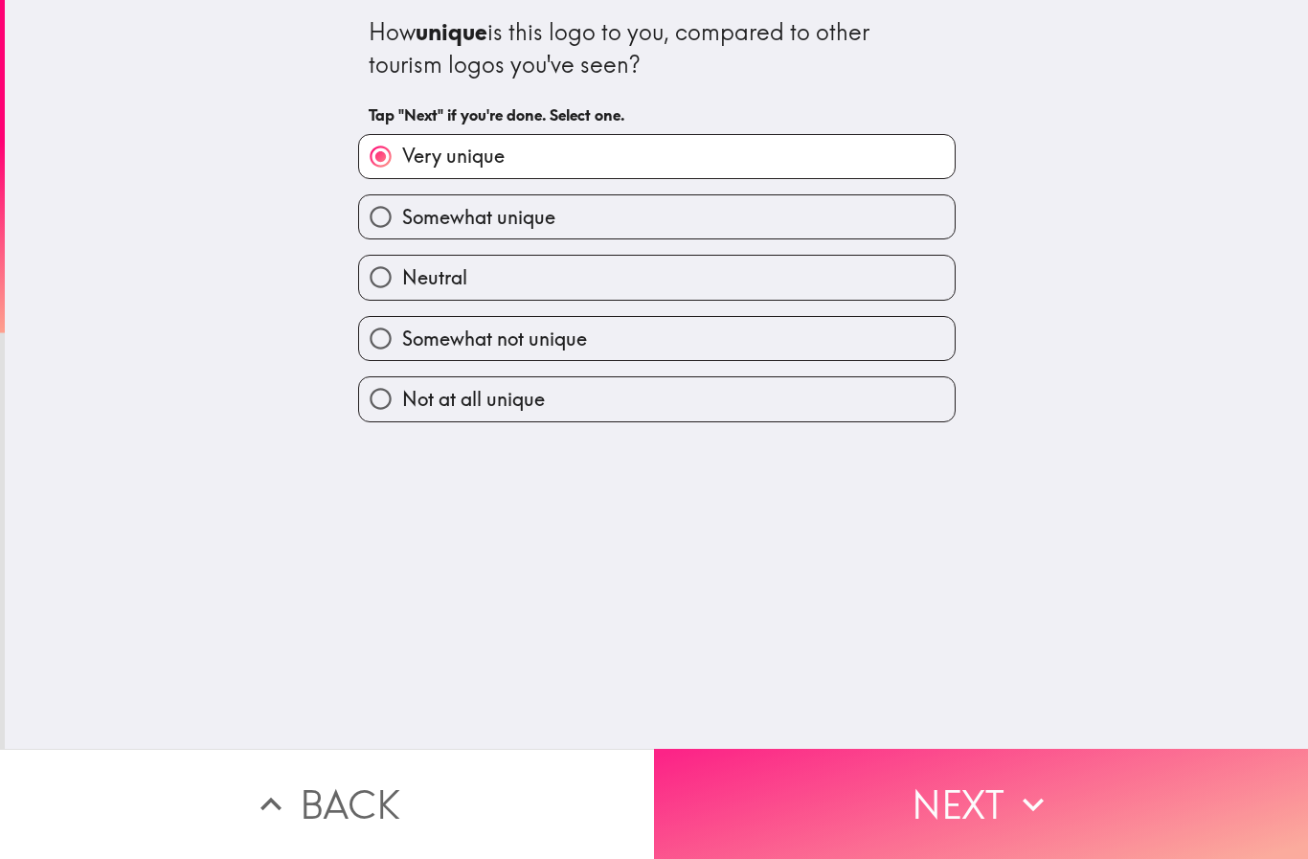
click at [895, 791] on button "Next" at bounding box center [981, 804] width 654 height 110
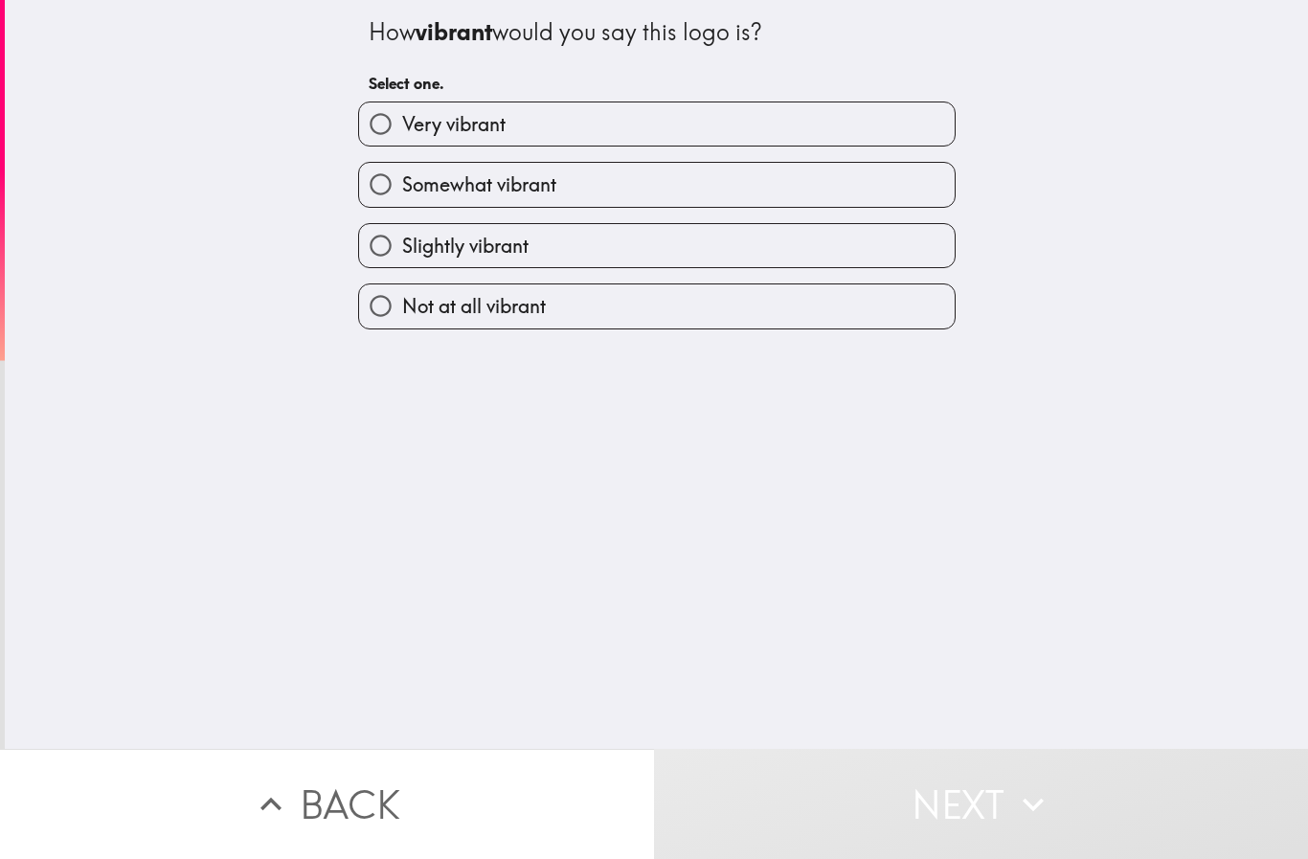
drag, startPoint x: 450, startPoint y: 130, endPoint x: 638, endPoint y: 55, distance: 202.3
click at [633, 46] on div "How vibrant would you say this logo is? Select one. Very vibrant Somewhat vibra…" at bounding box center [656, 164] width 613 height 329
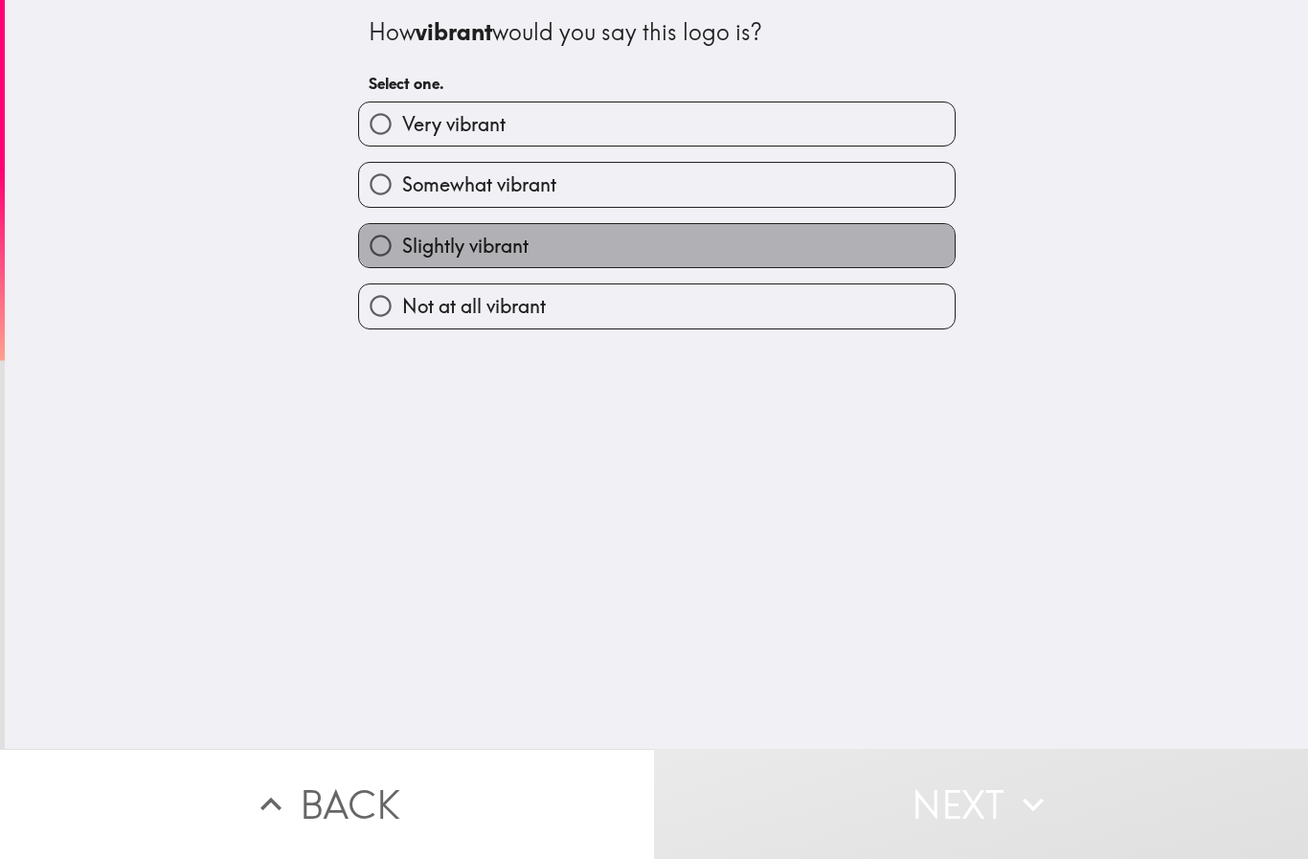
click at [477, 242] on span "Slightly vibrant" at bounding box center [465, 246] width 126 height 27
click at [402, 242] on input "Slightly vibrant" at bounding box center [380, 245] width 43 height 43
radio input "true"
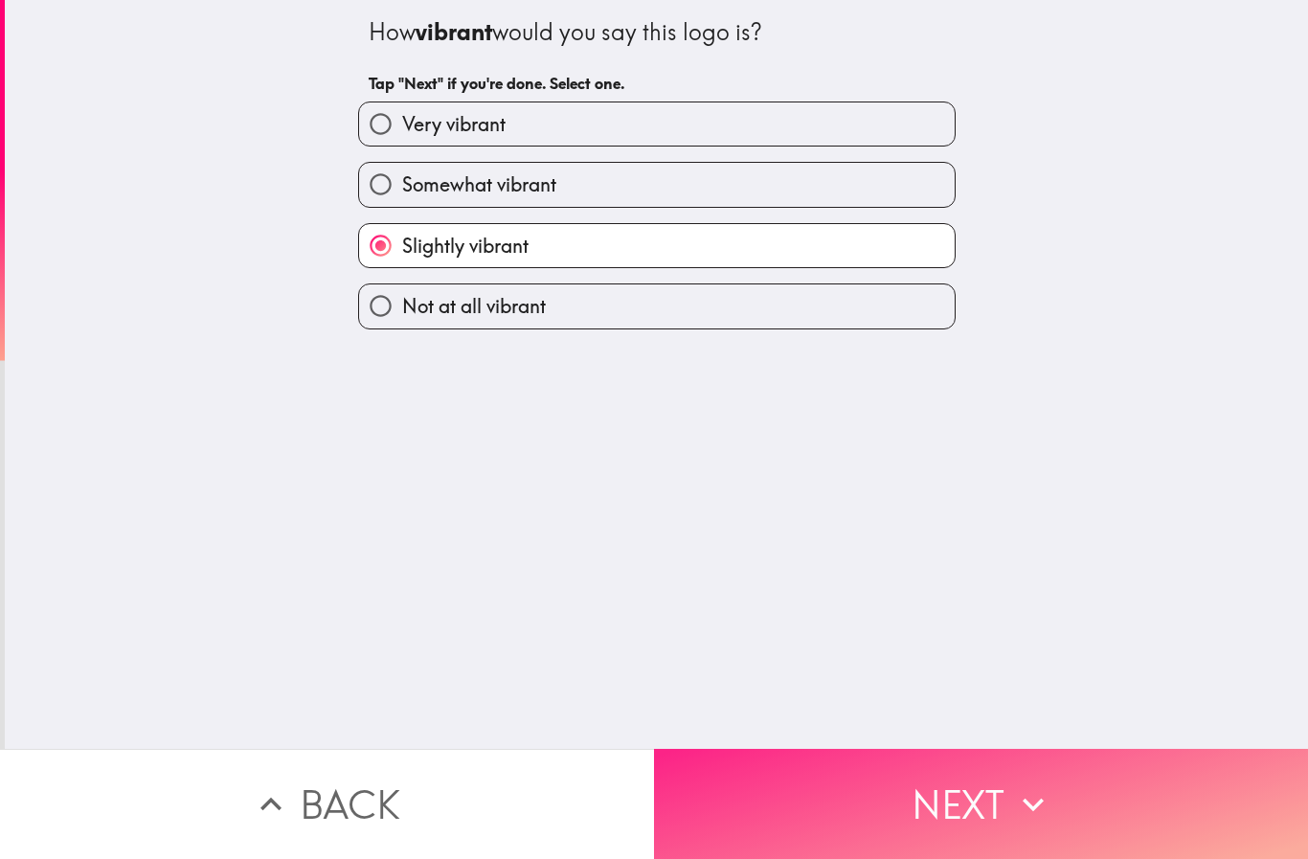
click at [943, 769] on button "Next" at bounding box center [981, 804] width 654 height 110
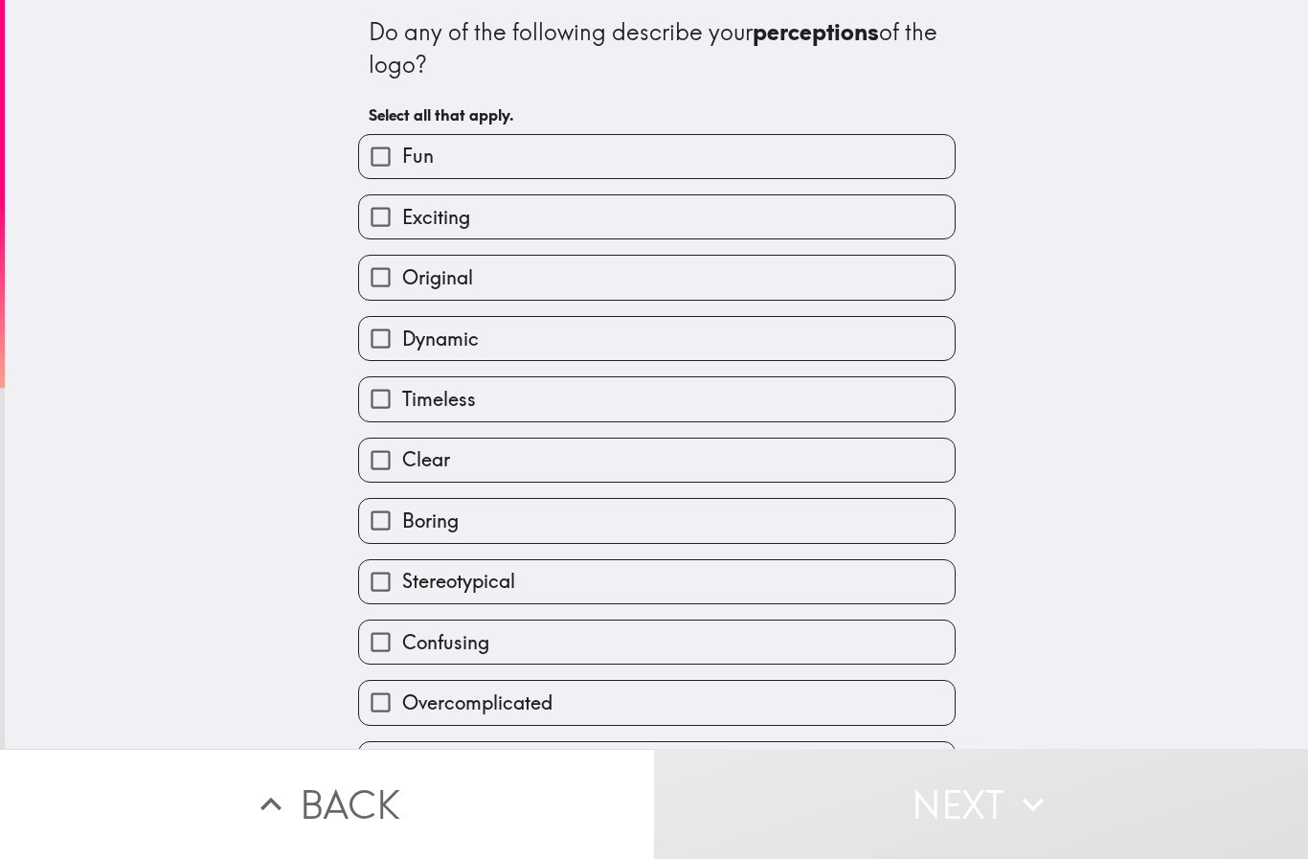
click at [425, 216] on span "Exciting" at bounding box center [436, 217] width 68 height 27
click at [402, 216] on input "Exciting" at bounding box center [380, 216] width 43 height 43
checkbox input "true"
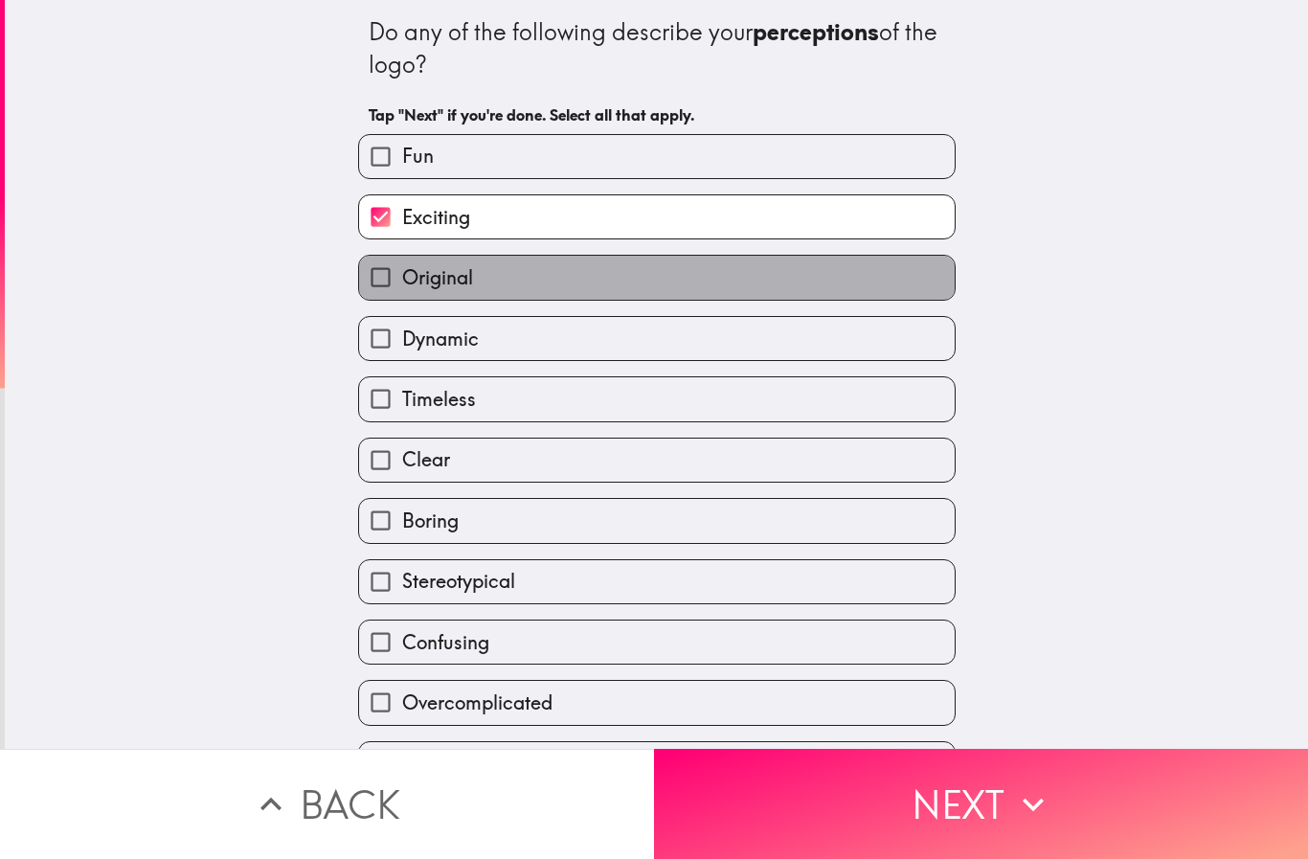
click at [436, 279] on span "Original" at bounding box center [437, 277] width 71 height 27
click at [402, 279] on input "Original" at bounding box center [380, 277] width 43 height 43
checkbox input "true"
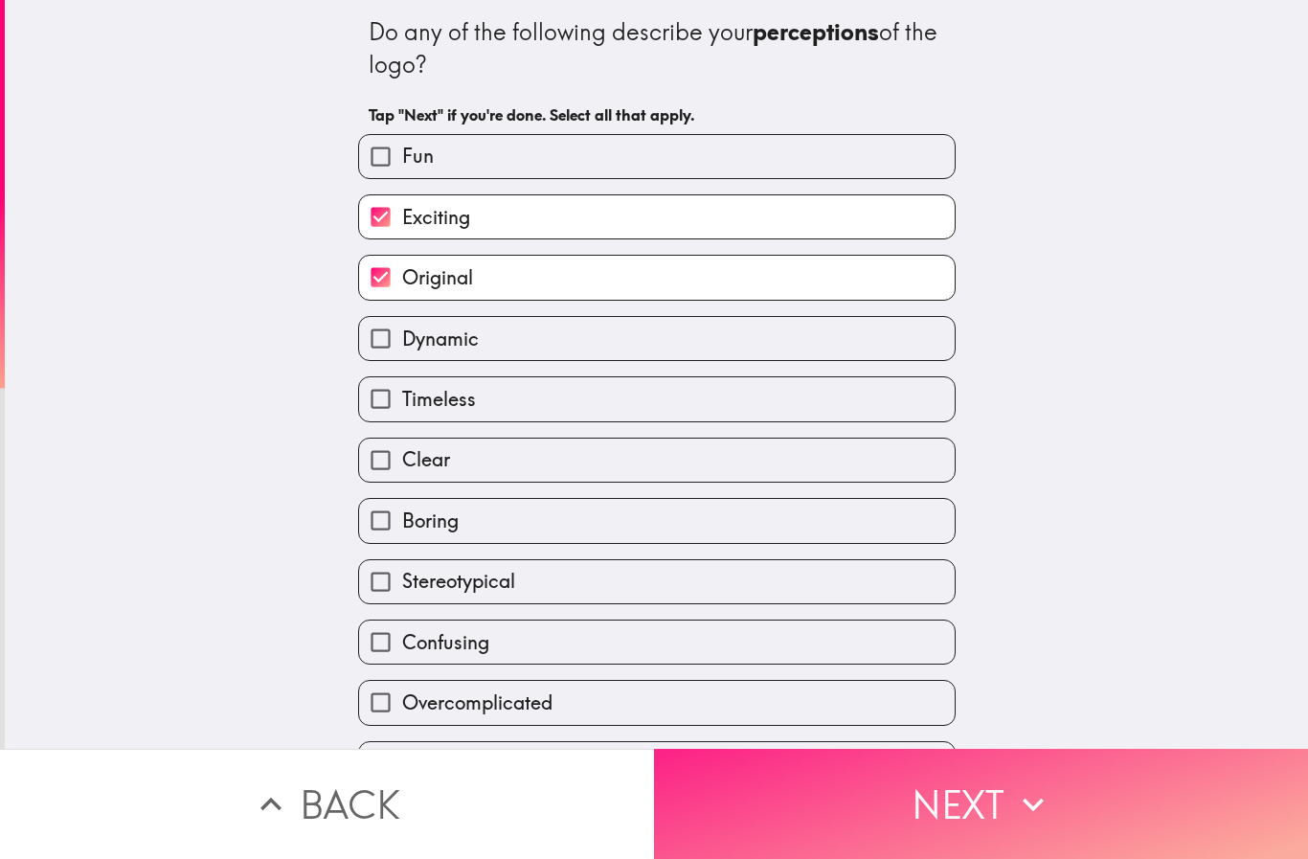
click at [912, 759] on button "Next" at bounding box center [981, 804] width 654 height 110
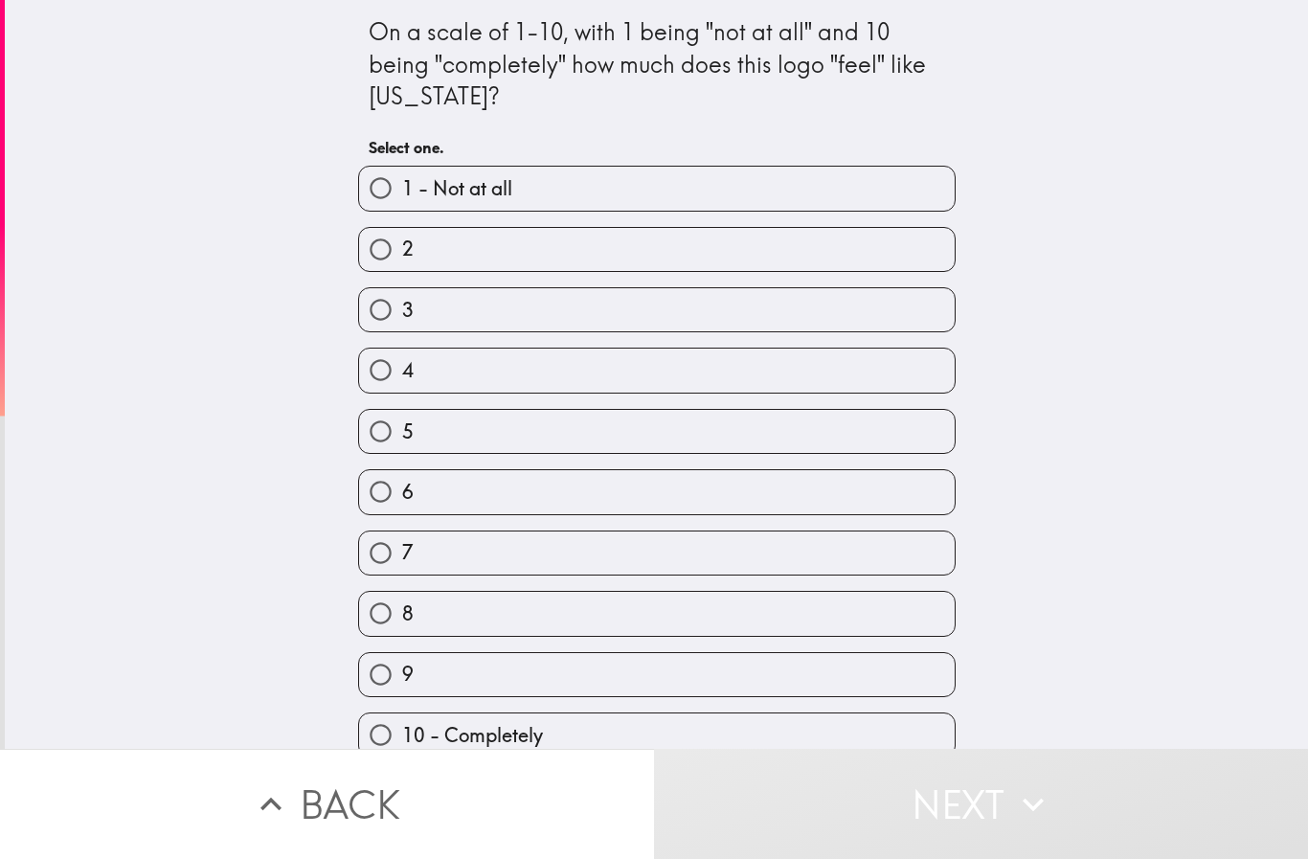
scroll to position [26, 0]
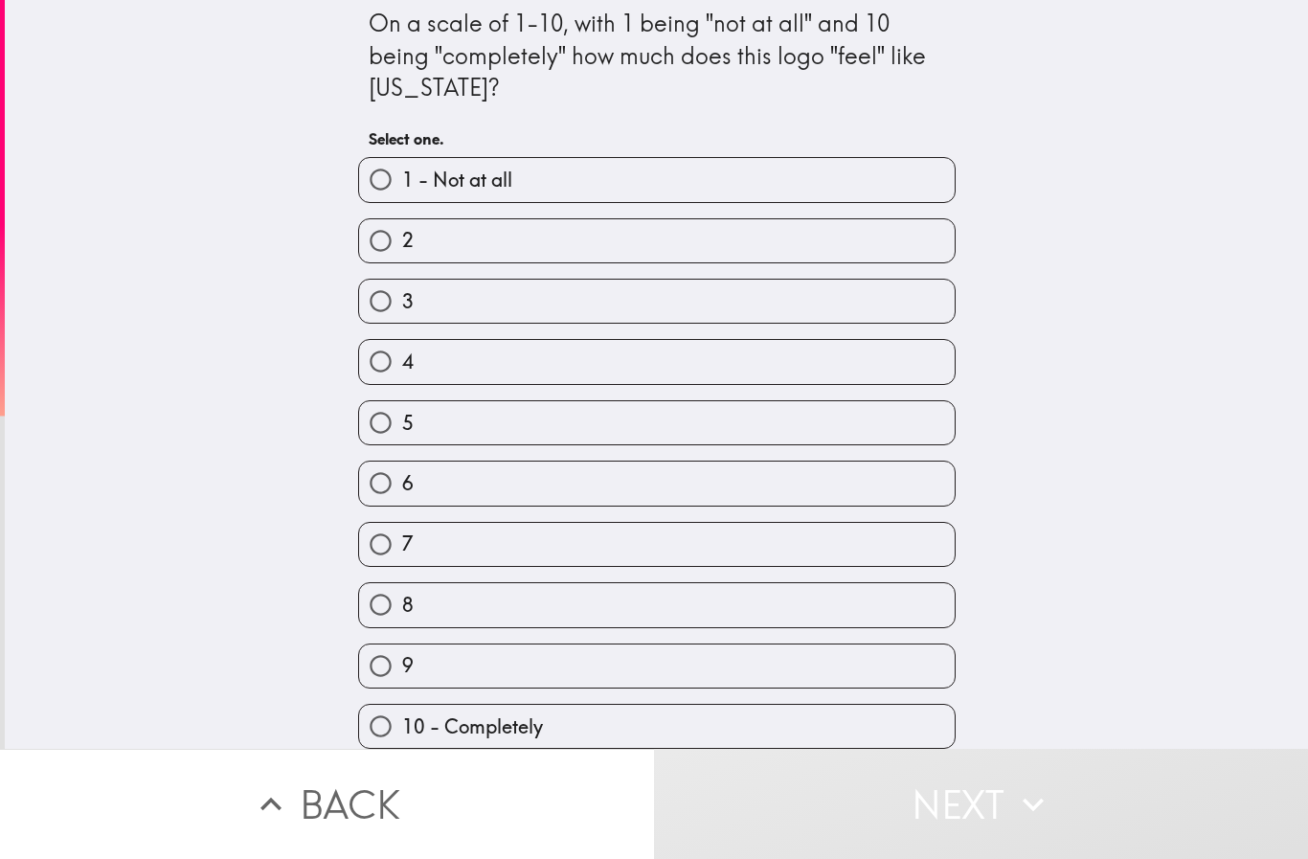
click at [402, 592] on span "8" at bounding box center [407, 605] width 11 height 27
click at [394, 590] on input "8" at bounding box center [380, 604] width 43 height 43
radio input "true"
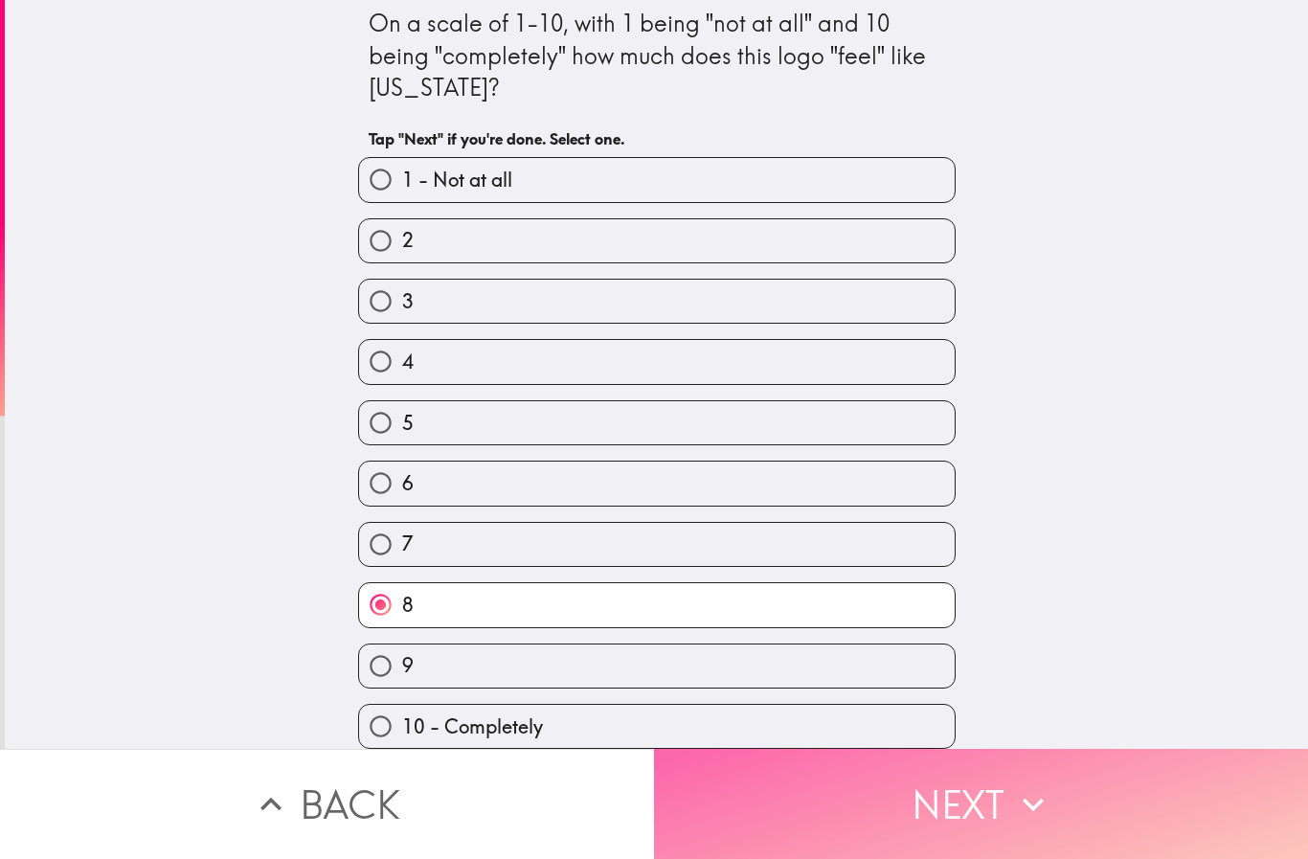
click at [895, 765] on button "Next" at bounding box center [981, 804] width 654 height 110
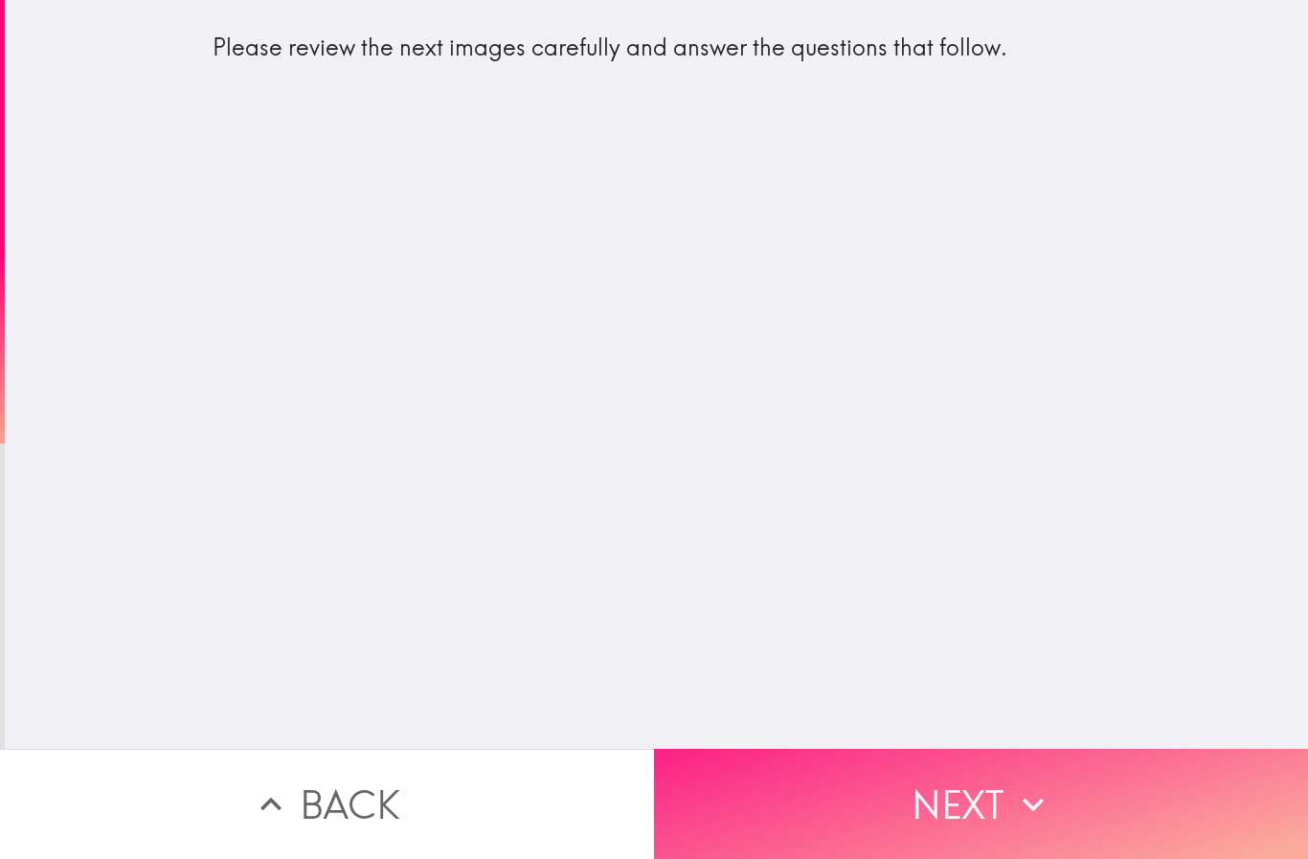
click at [982, 775] on button "Next" at bounding box center [981, 804] width 654 height 110
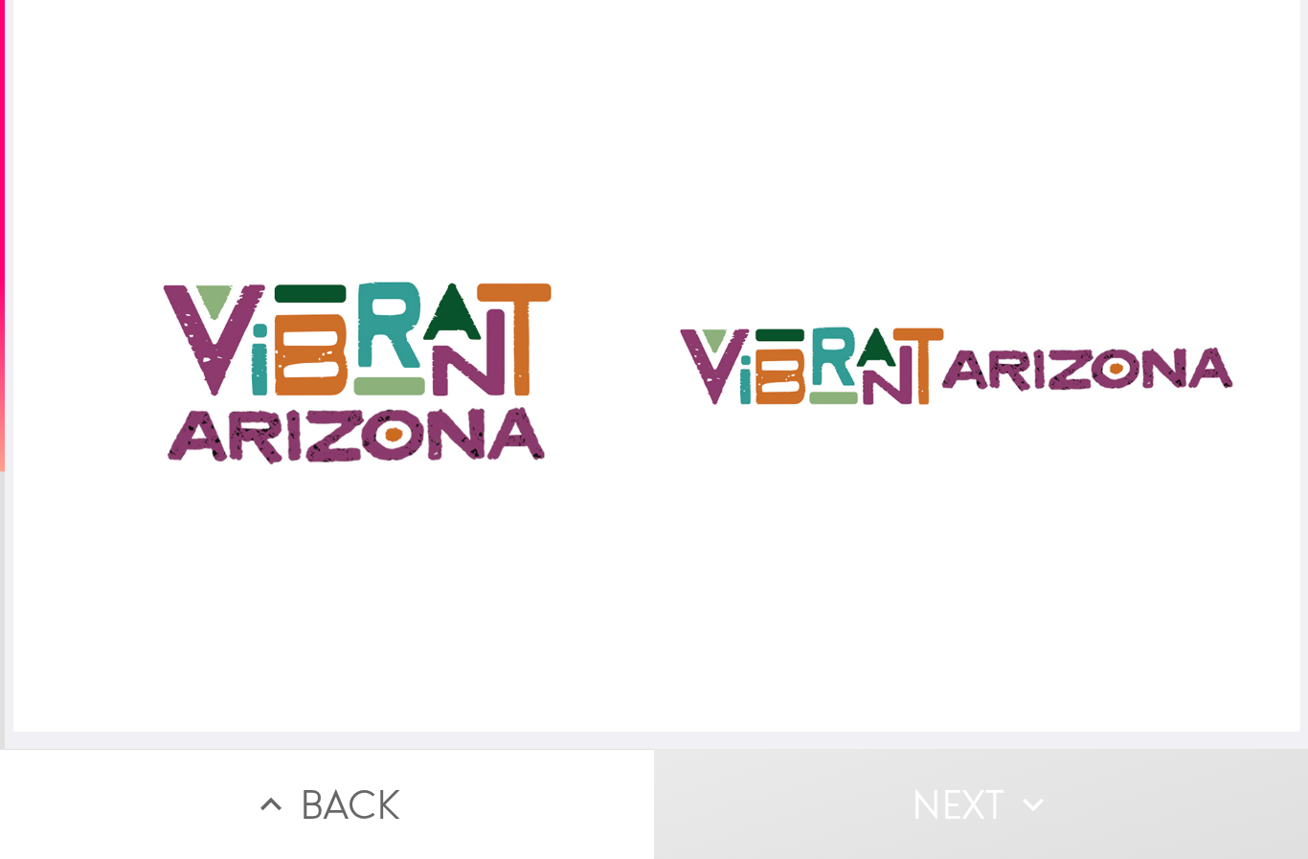
click at [928, 787] on button "Next" at bounding box center [981, 804] width 654 height 110
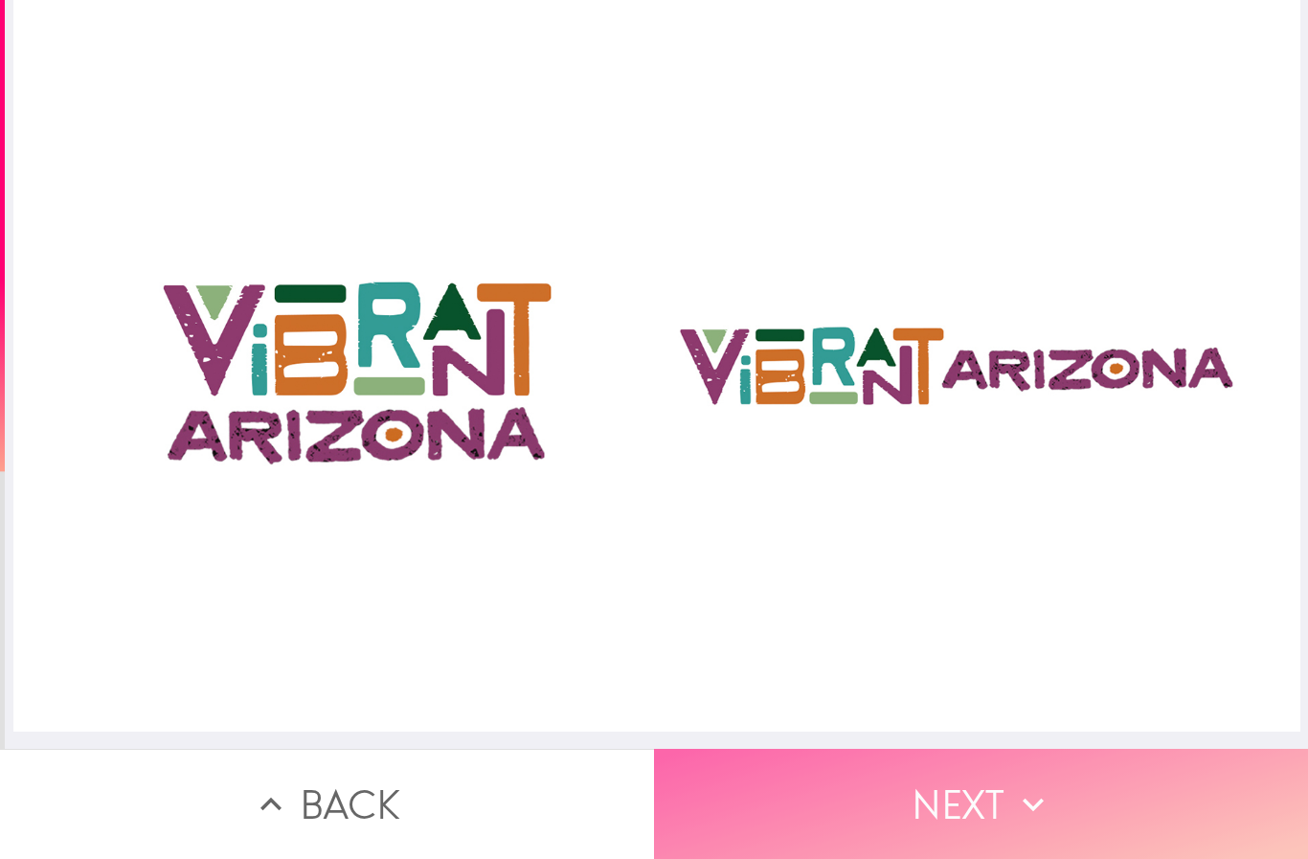
click at [870, 760] on button "Next" at bounding box center [981, 804] width 654 height 110
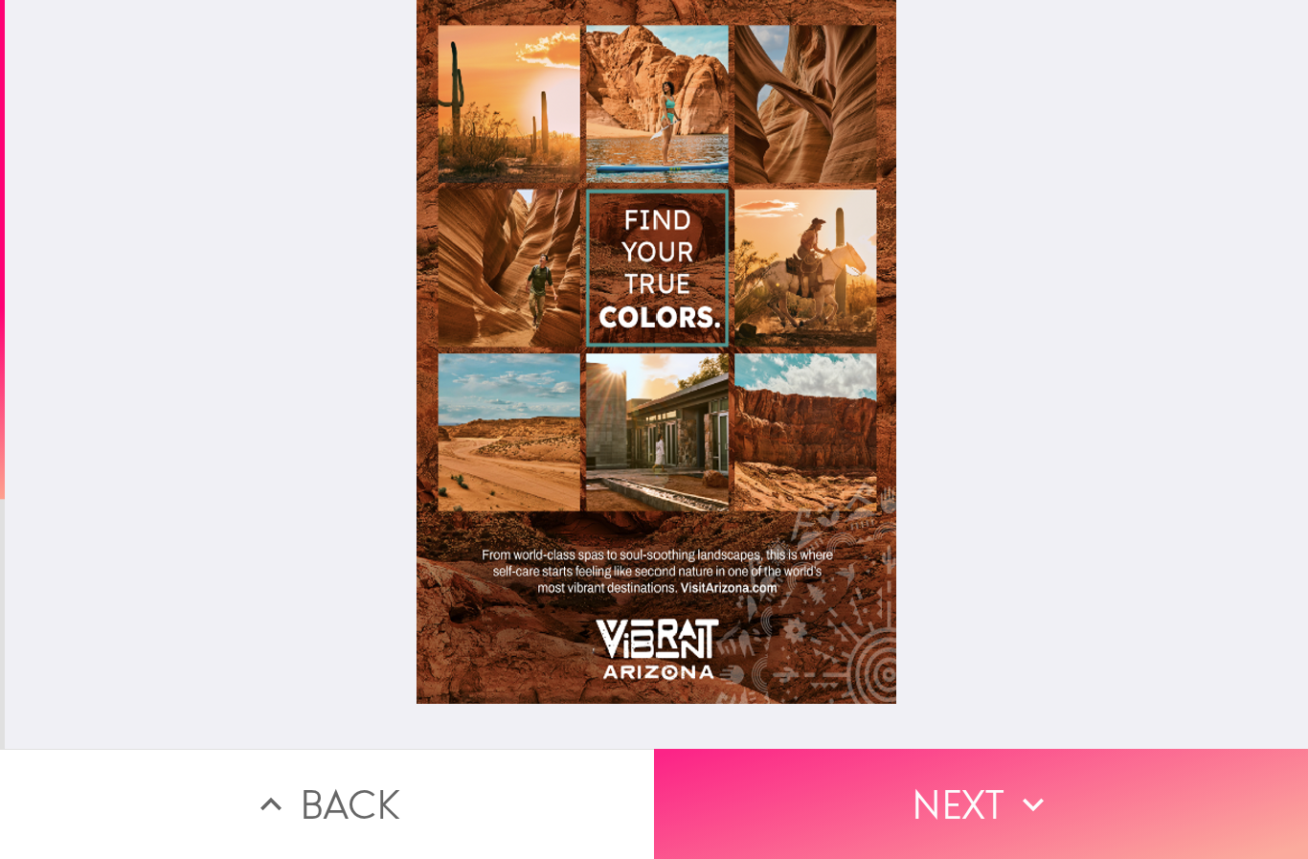
click at [1000, 767] on button "Next" at bounding box center [981, 804] width 654 height 110
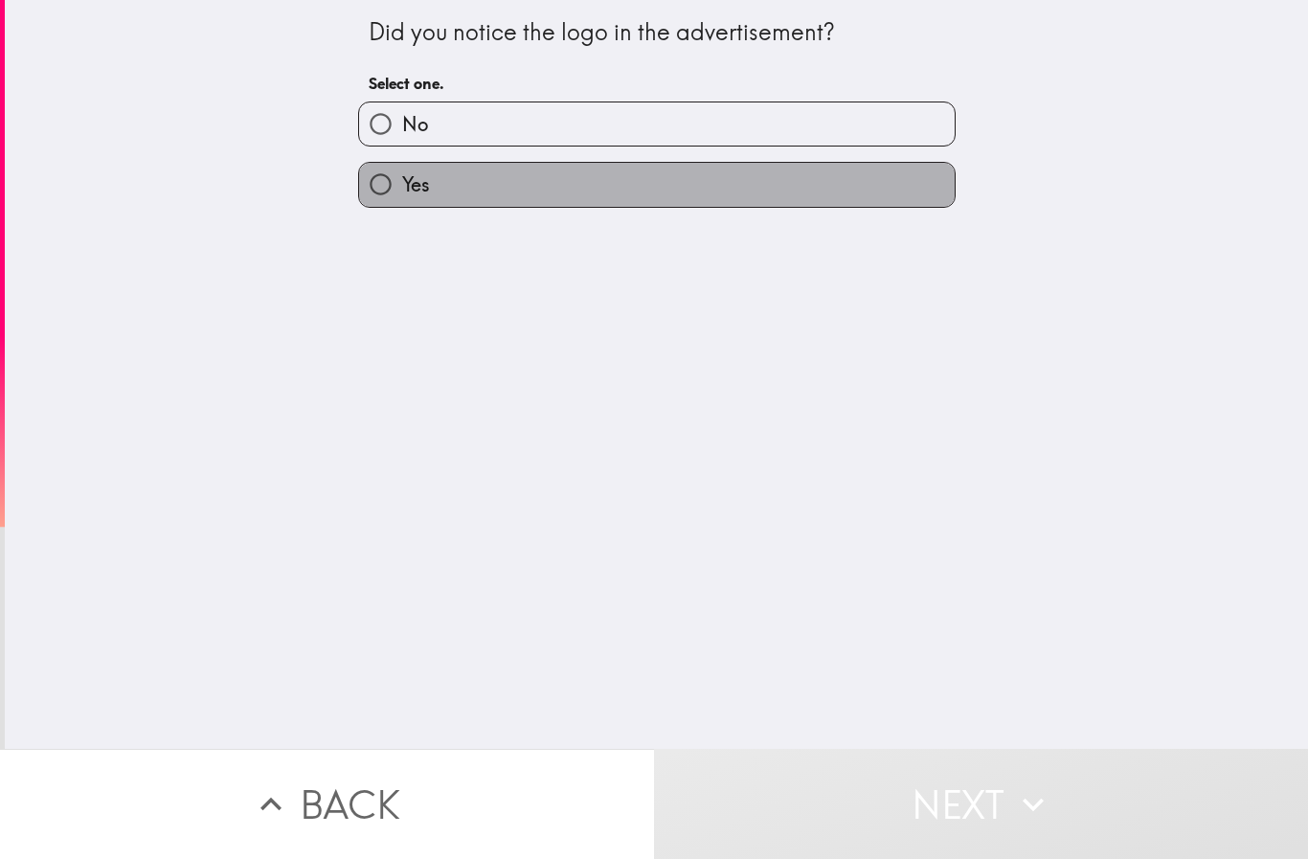
click at [402, 187] on span "Yes" at bounding box center [416, 184] width 28 height 27
click at [400, 187] on input "Yes" at bounding box center [380, 184] width 43 height 43
radio input "true"
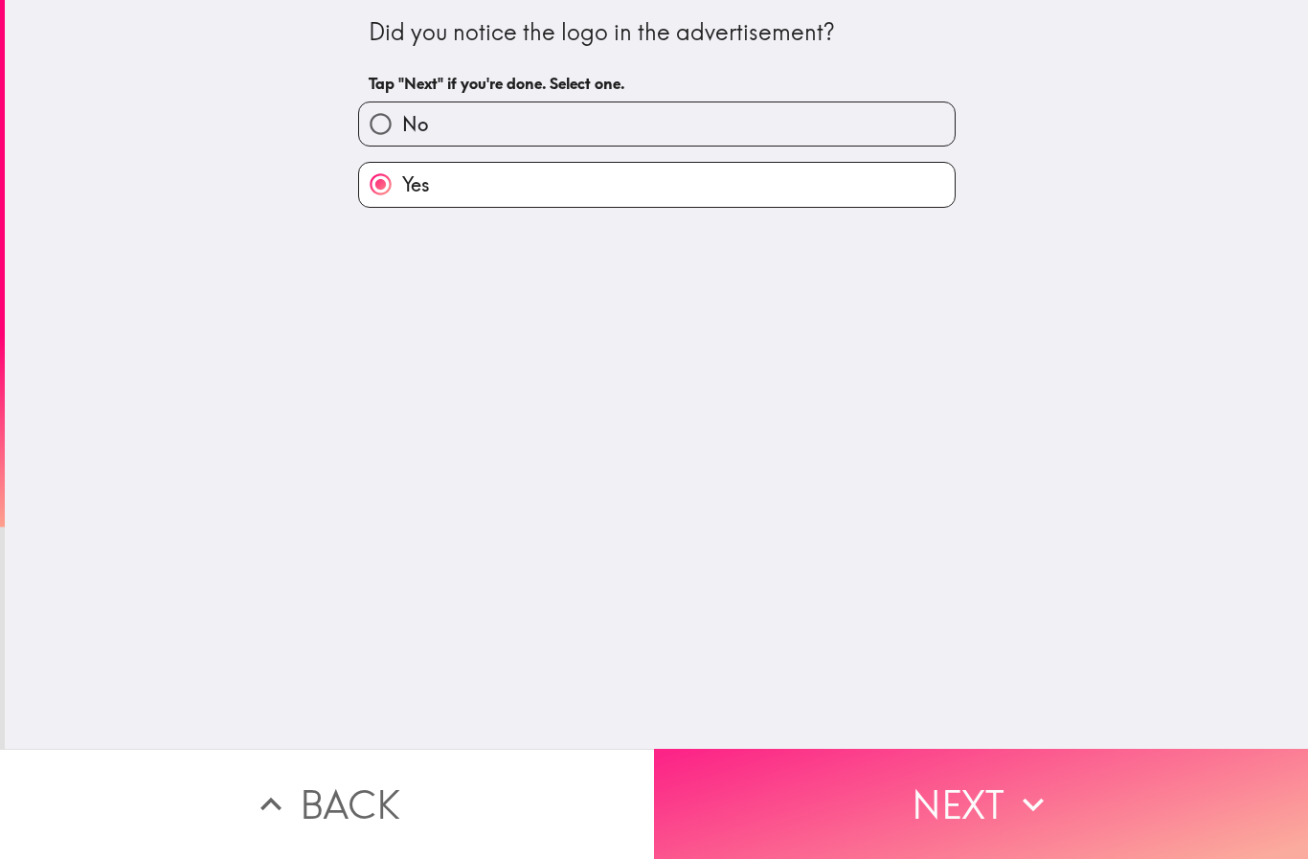
click at [984, 784] on button "Next" at bounding box center [981, 804] width 654 height 110
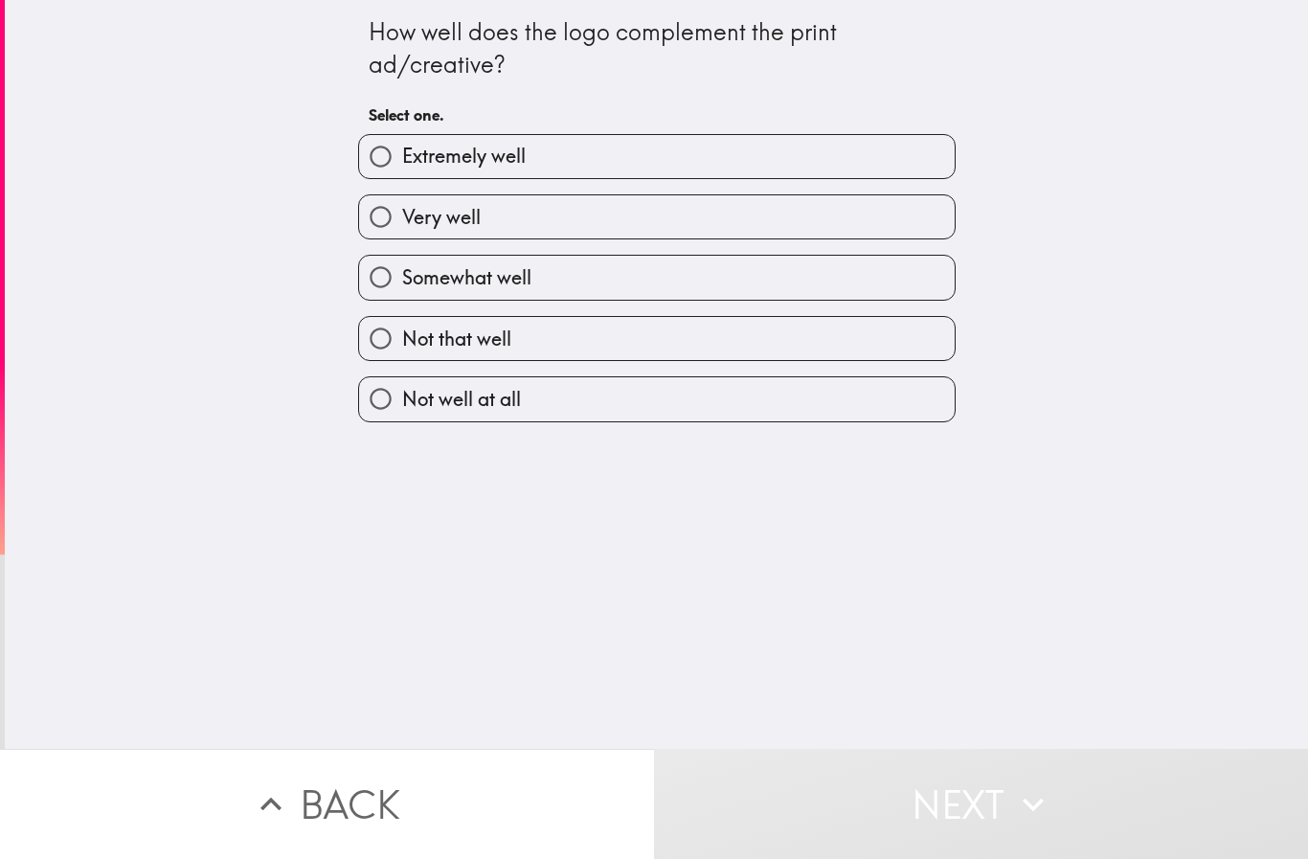
click at [444, 158] on span "Extremely well" at bounding box center [464, 156] width 124 height 27
click at [402, 158] on input "Extremely well" at bounding box center [380, 156] width 43 height 43
radio input "true"
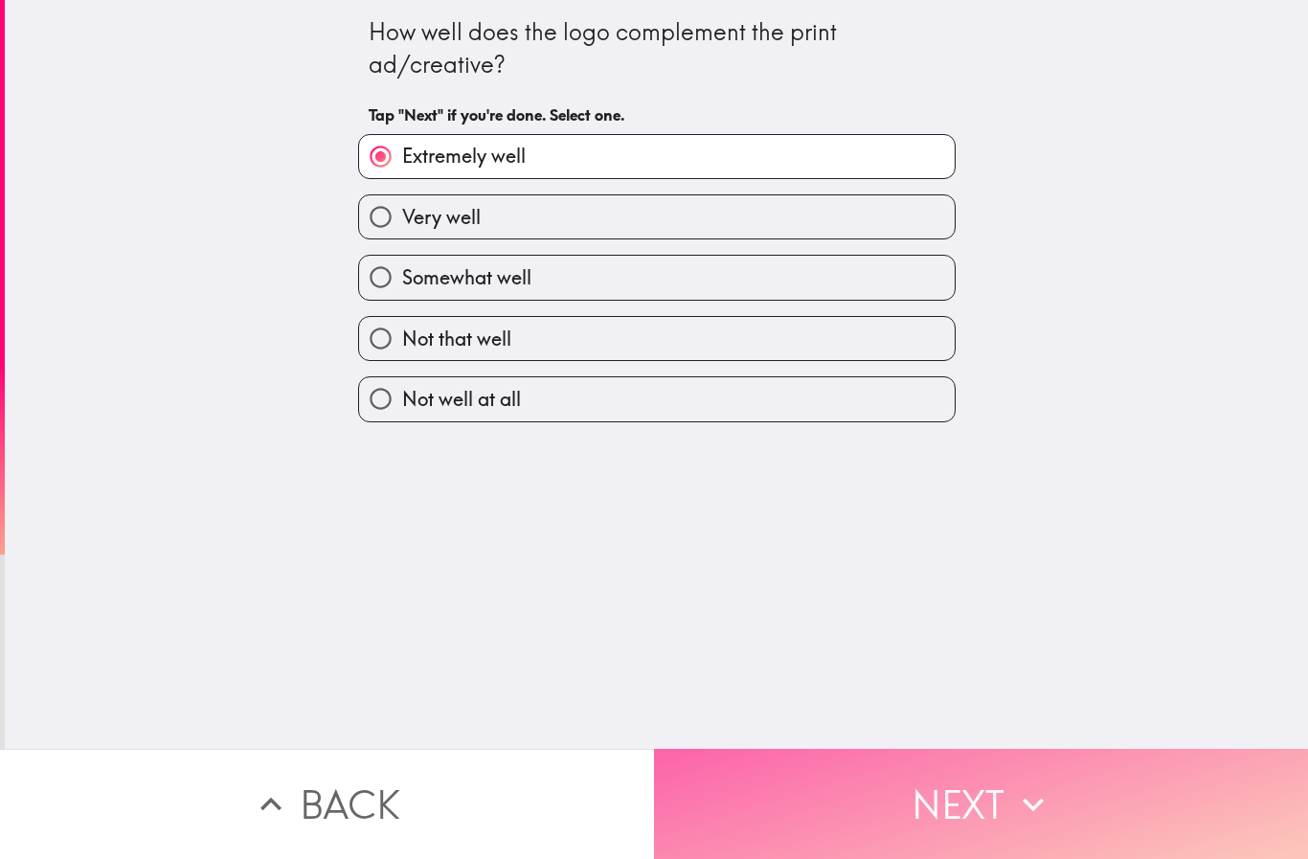
click at [940, 772] on button "Next" at bounding box center [981, 804] width 654 height 110
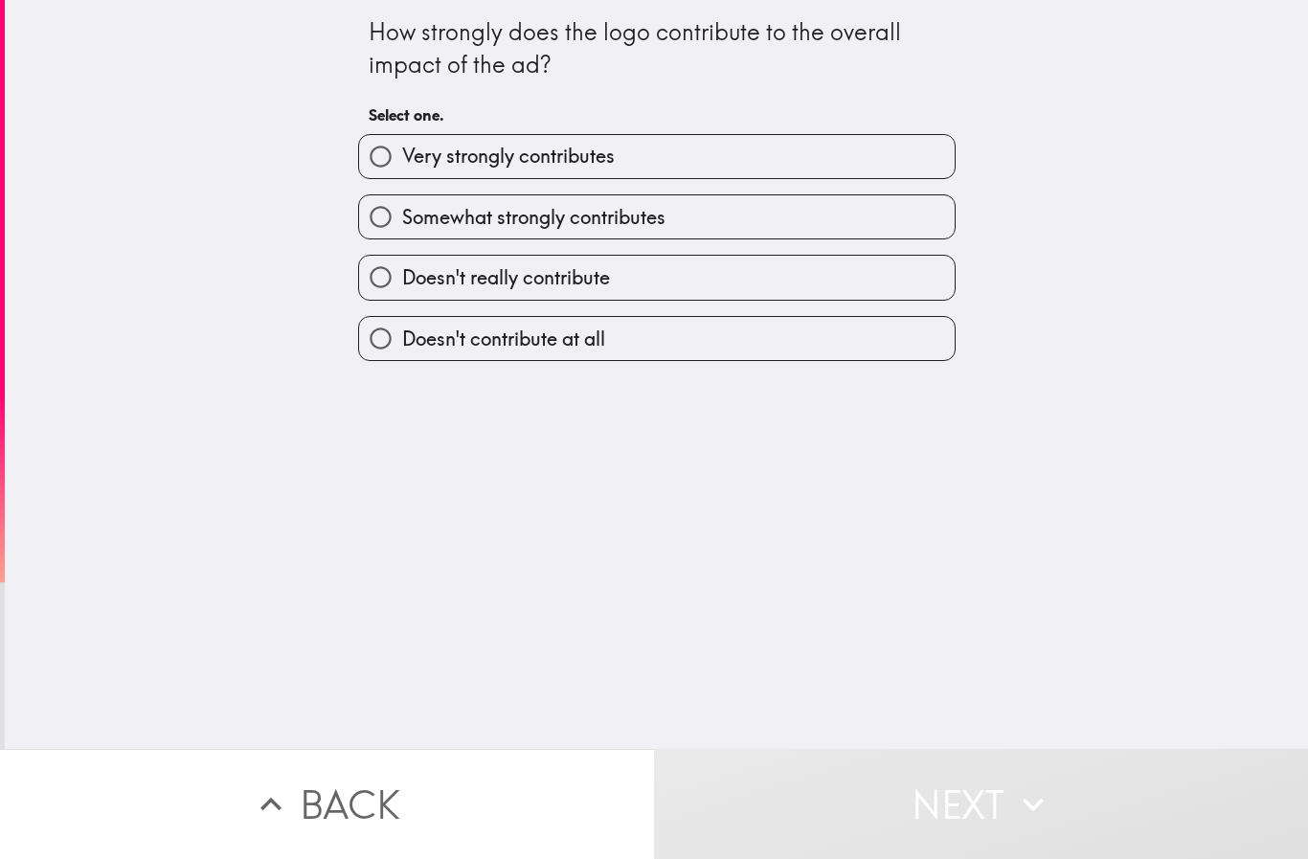
click at [434, 149] on span "Very strongly contributes" at bounding box center [508, 156] width 213 height 27
click at [402, 149] on input "Very strongly contributes" at bounding box center [380, 156] width 43 height 43
radio input "true"
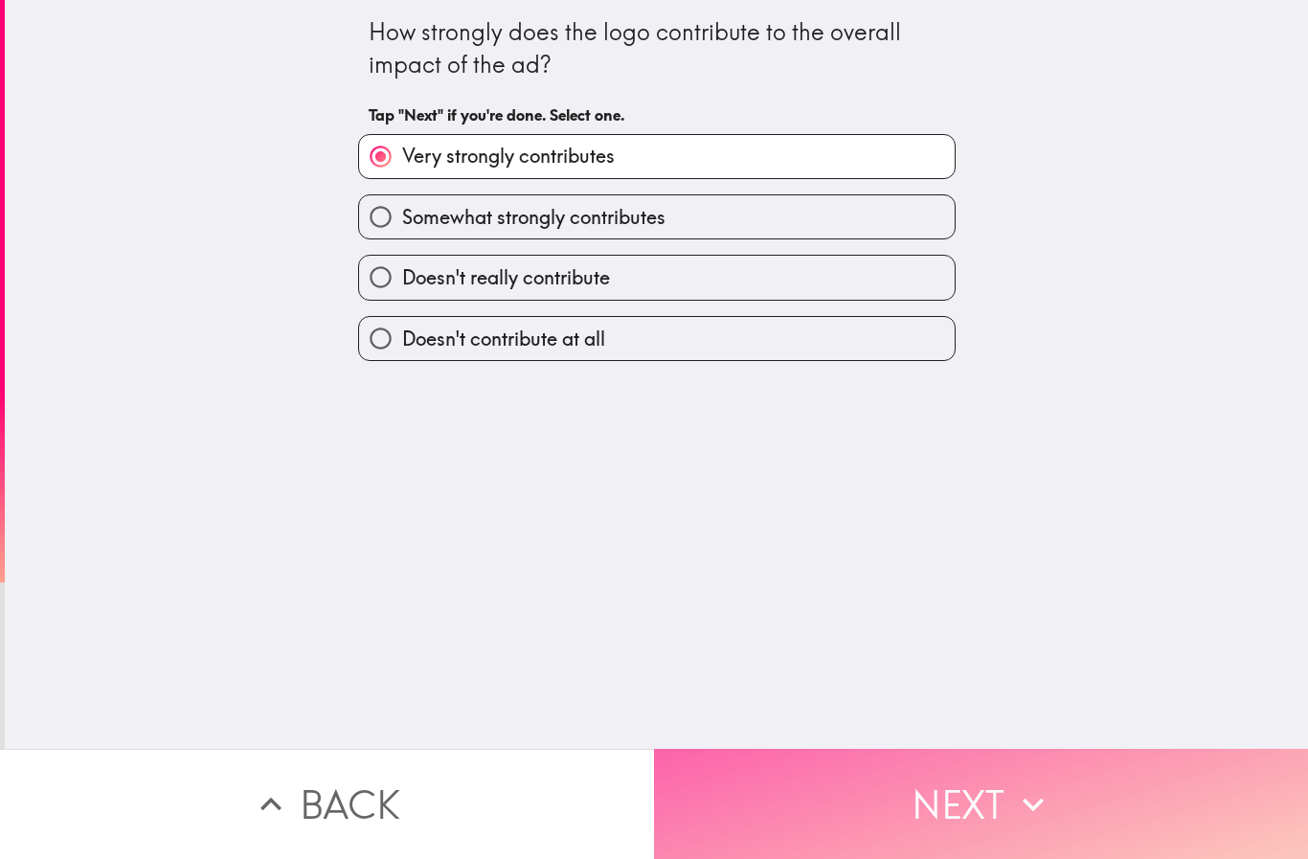
click at [970, 801] on button "Next" at bounding box center [981, 804] width 654 height 110
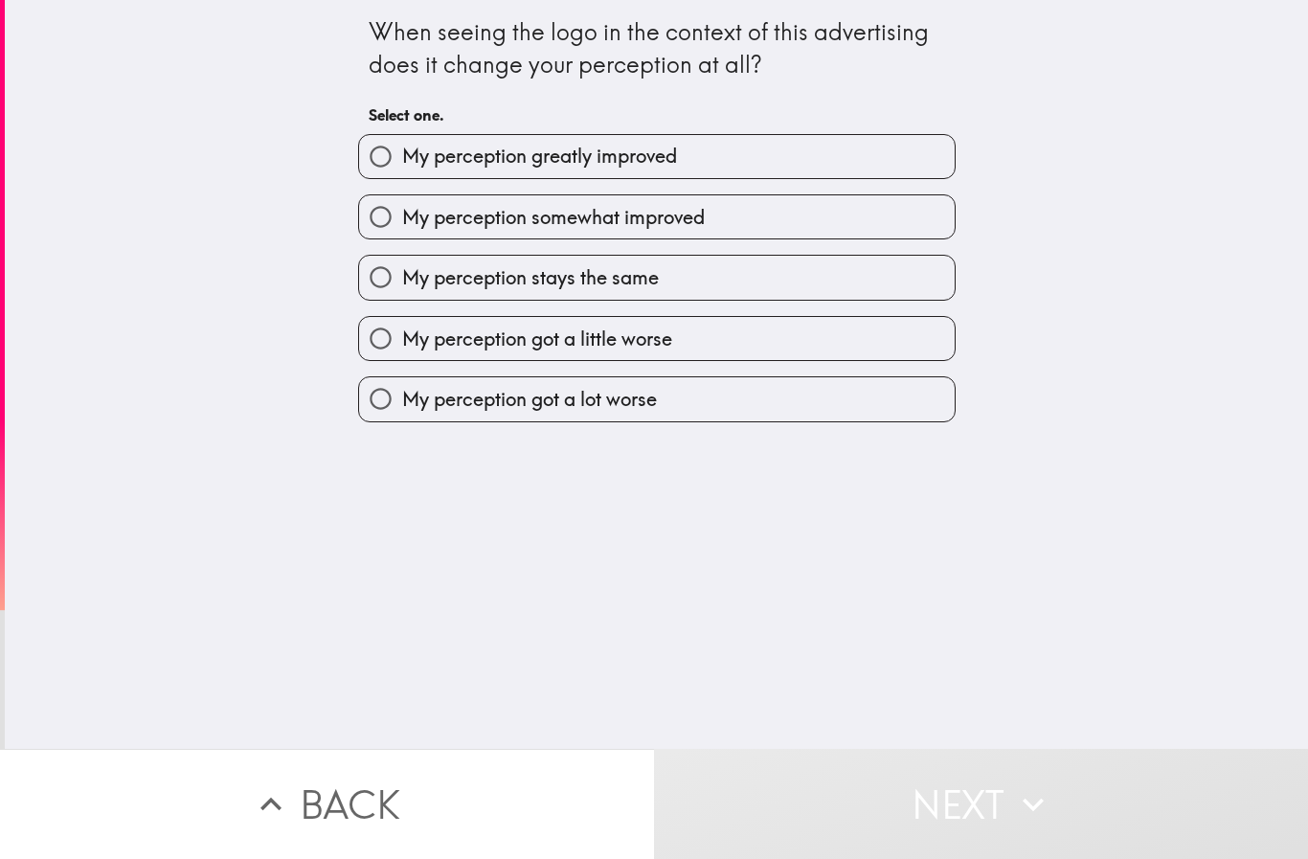
click at [433, 158] on span "My perception greatly improved" at bounding box center [539, 156] width 275 height 27
click at [402, 158] on input "My perception greatly improved" at bounding box center [380, 156] width 43 height 43
radio input "true"
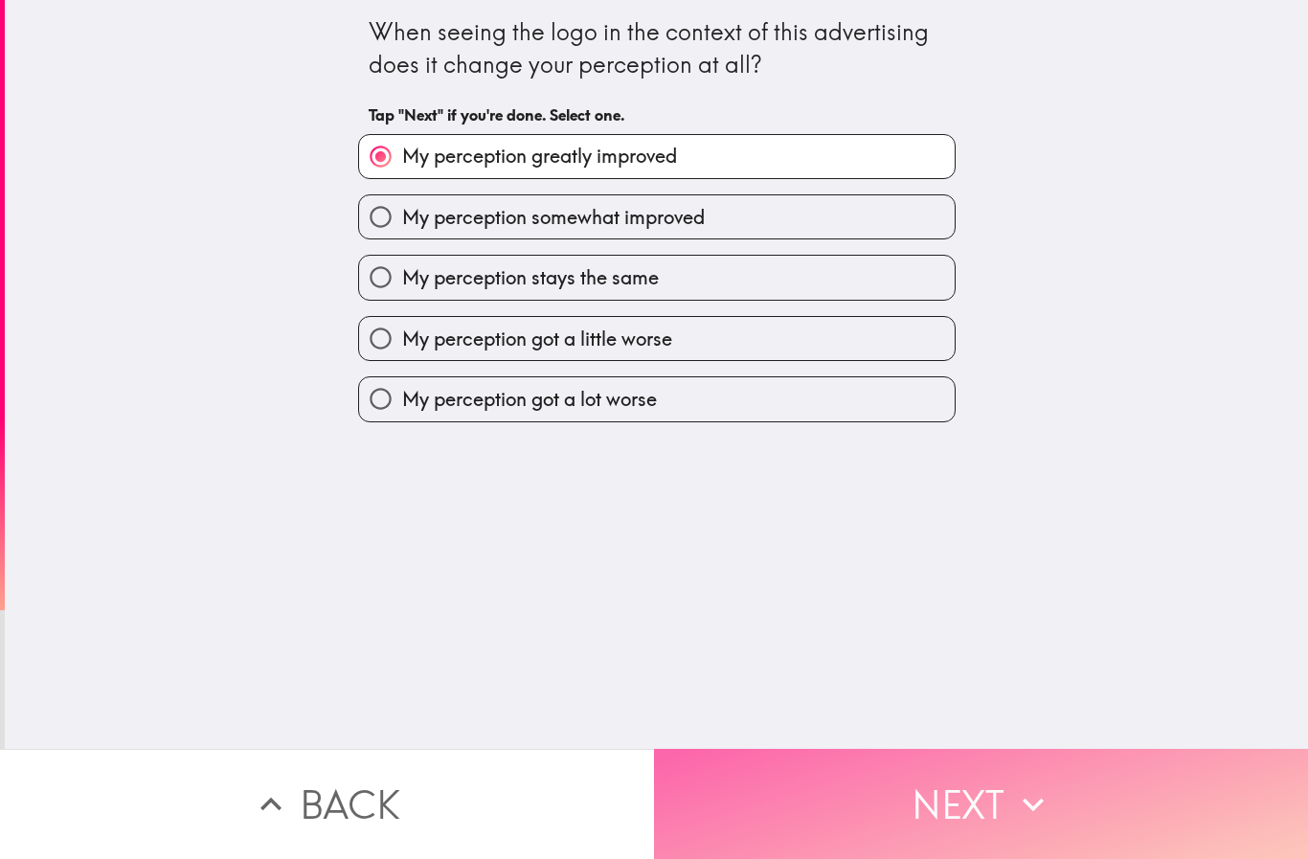
click at [915, 783] on button "Next" at bounding box center [981, 804] width 654 height 110
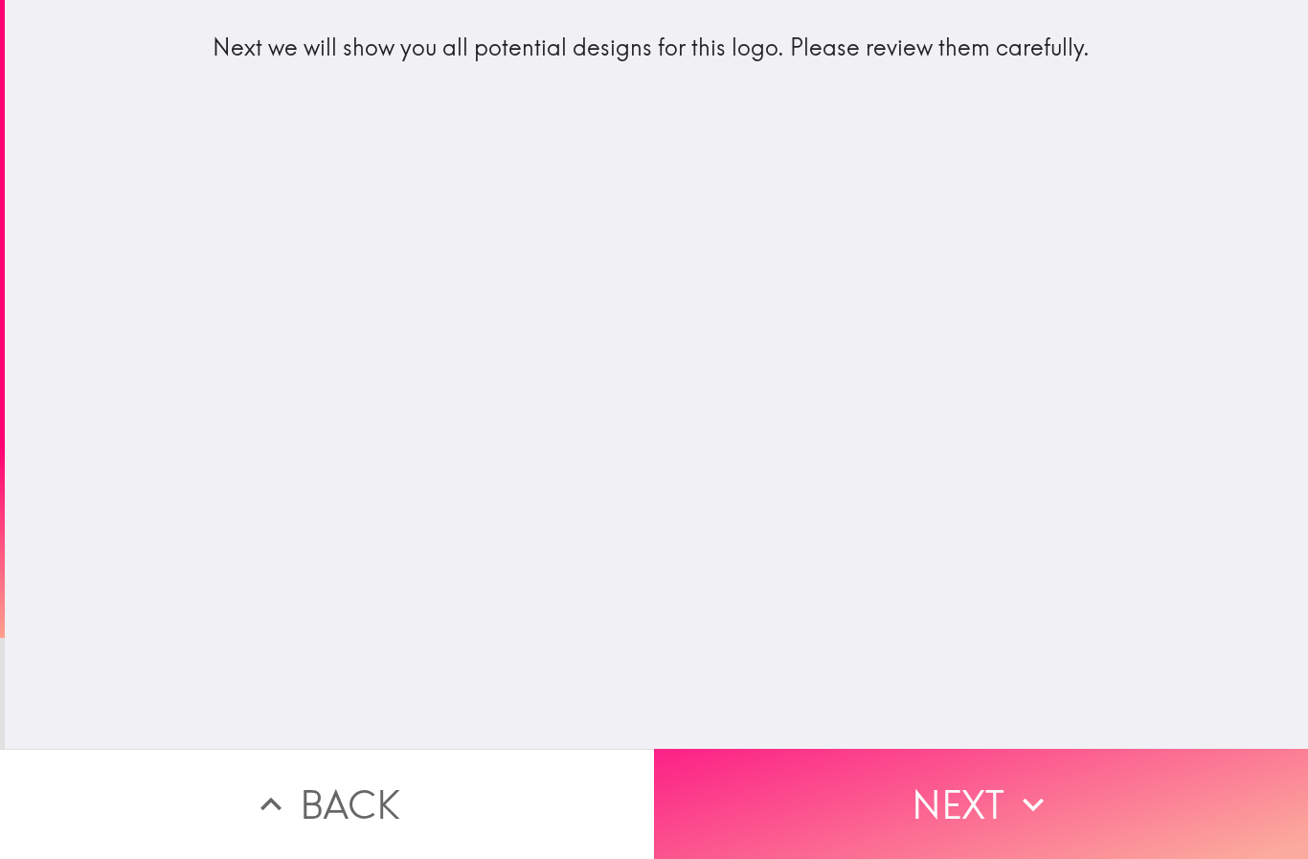
click at [860, 778] on button "Next" at bounding box center [981, 804] width 654 height 110
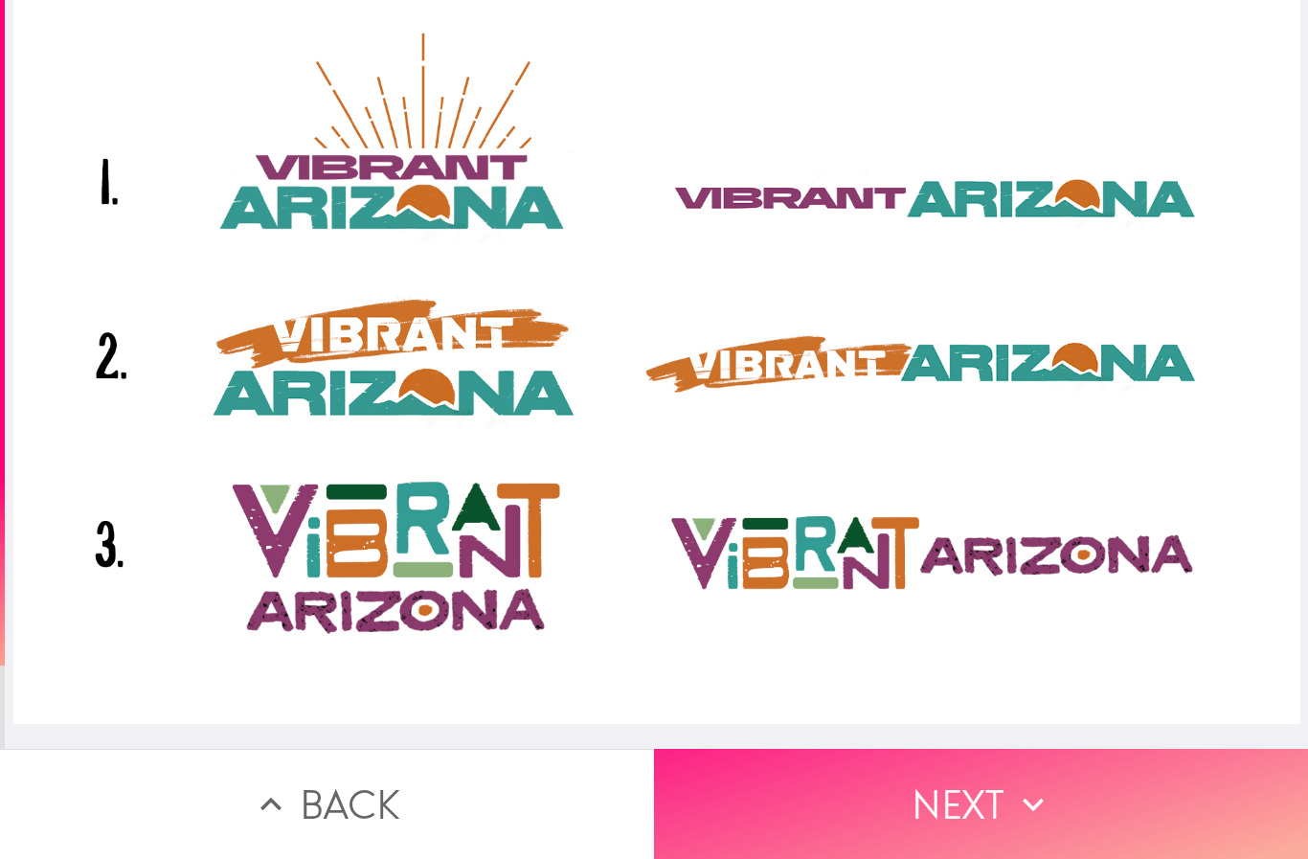
click at [967, 783] on button "Next" at bounding box center [981, 804] width 654 height 110
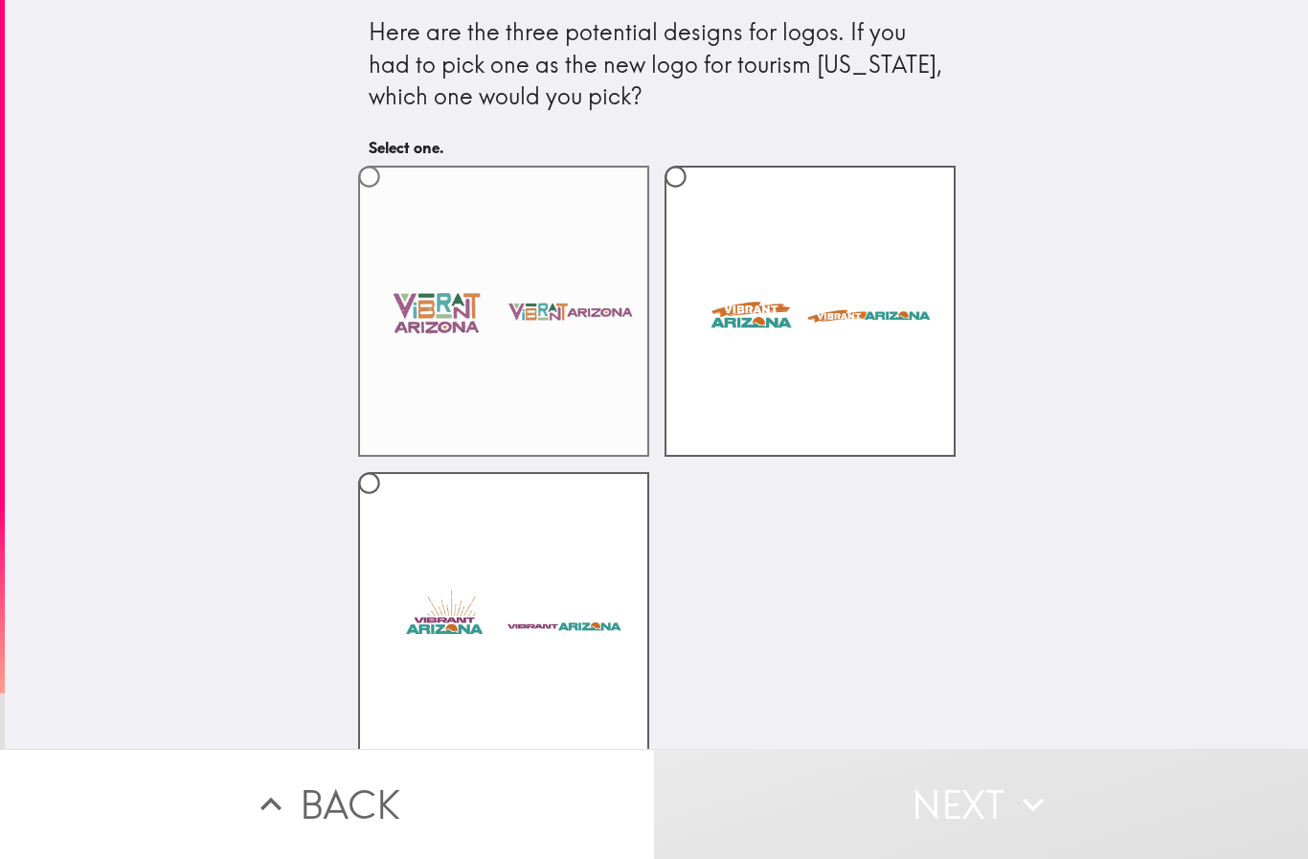
click at [406, 294] on label at bounding box center [503, 311] width 291 height 291
click at [391, 198] on input "radio" at bounding box center [369, 176] width 43 height 43
radio input "true"
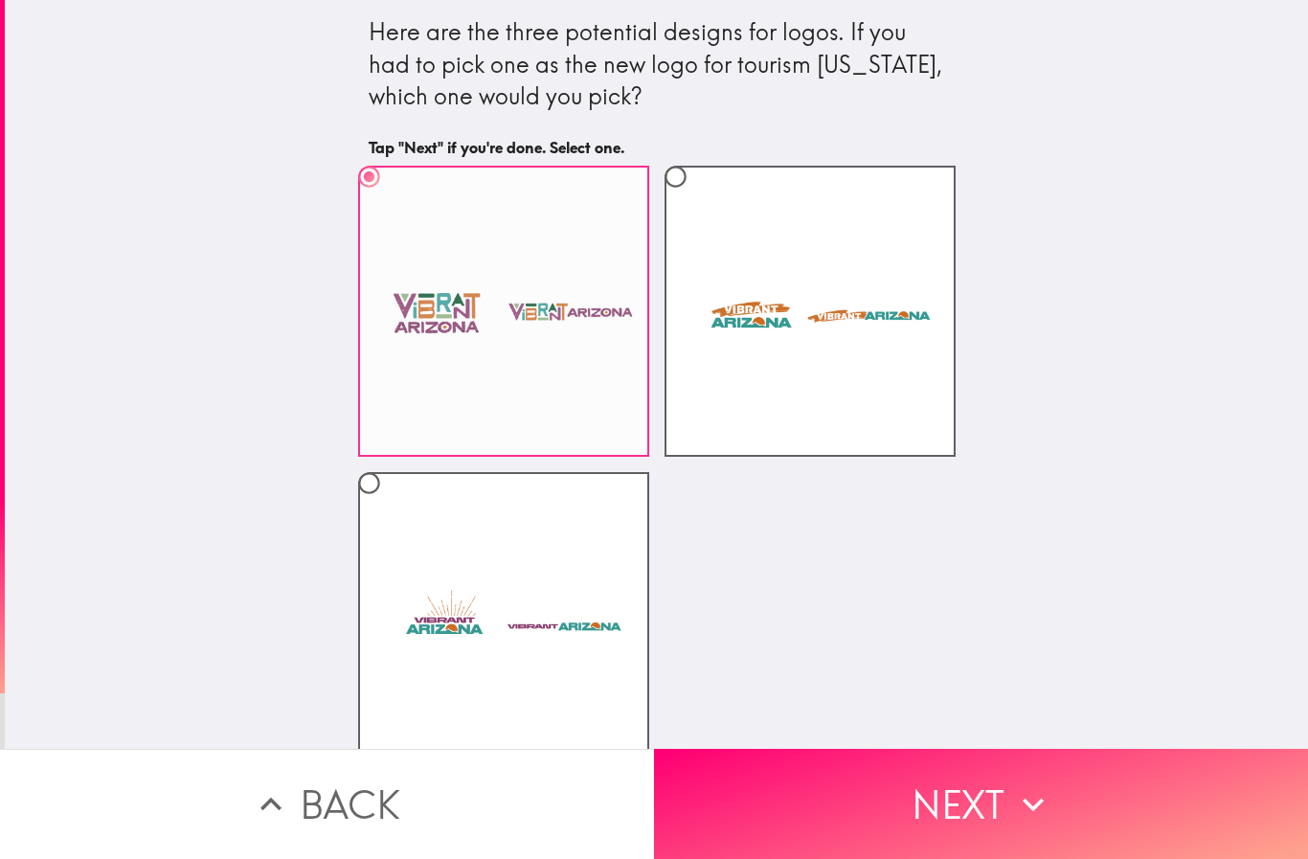
scroll to position [31, 0]
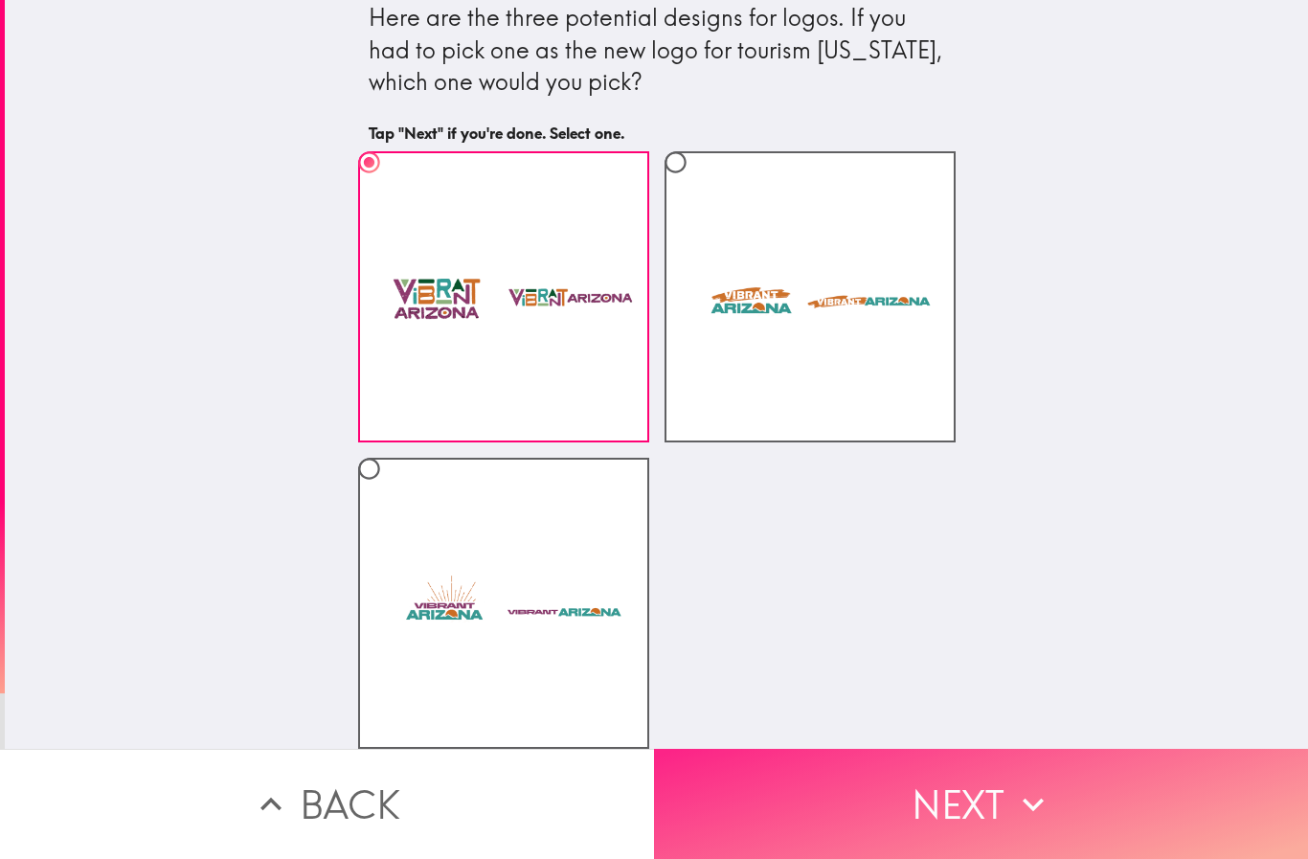
click at [943, 772] on button "Next" at bounding box center [981, 804] width 654 height 110
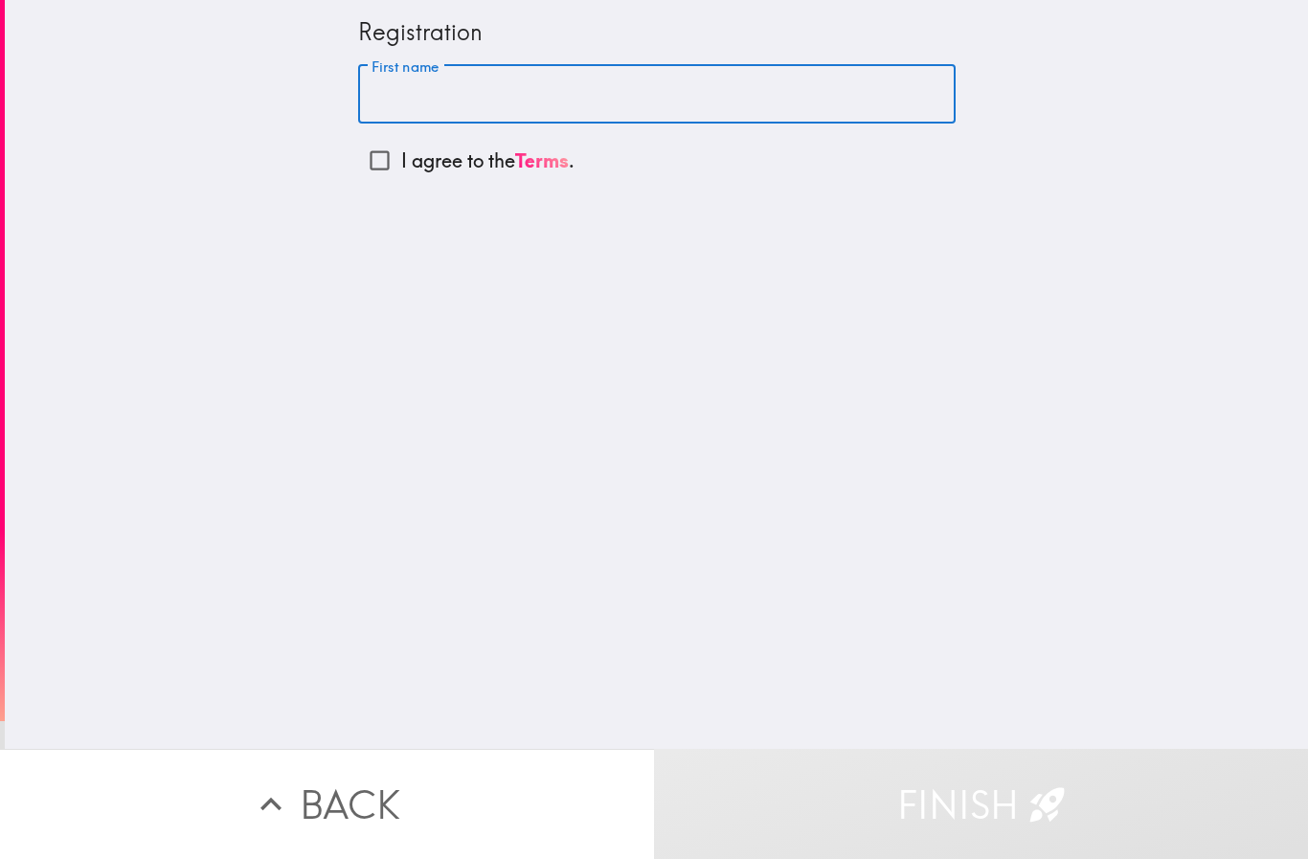
click at [403, 87] on input "First name" at bounding box center [656, 94] width 597 height 59
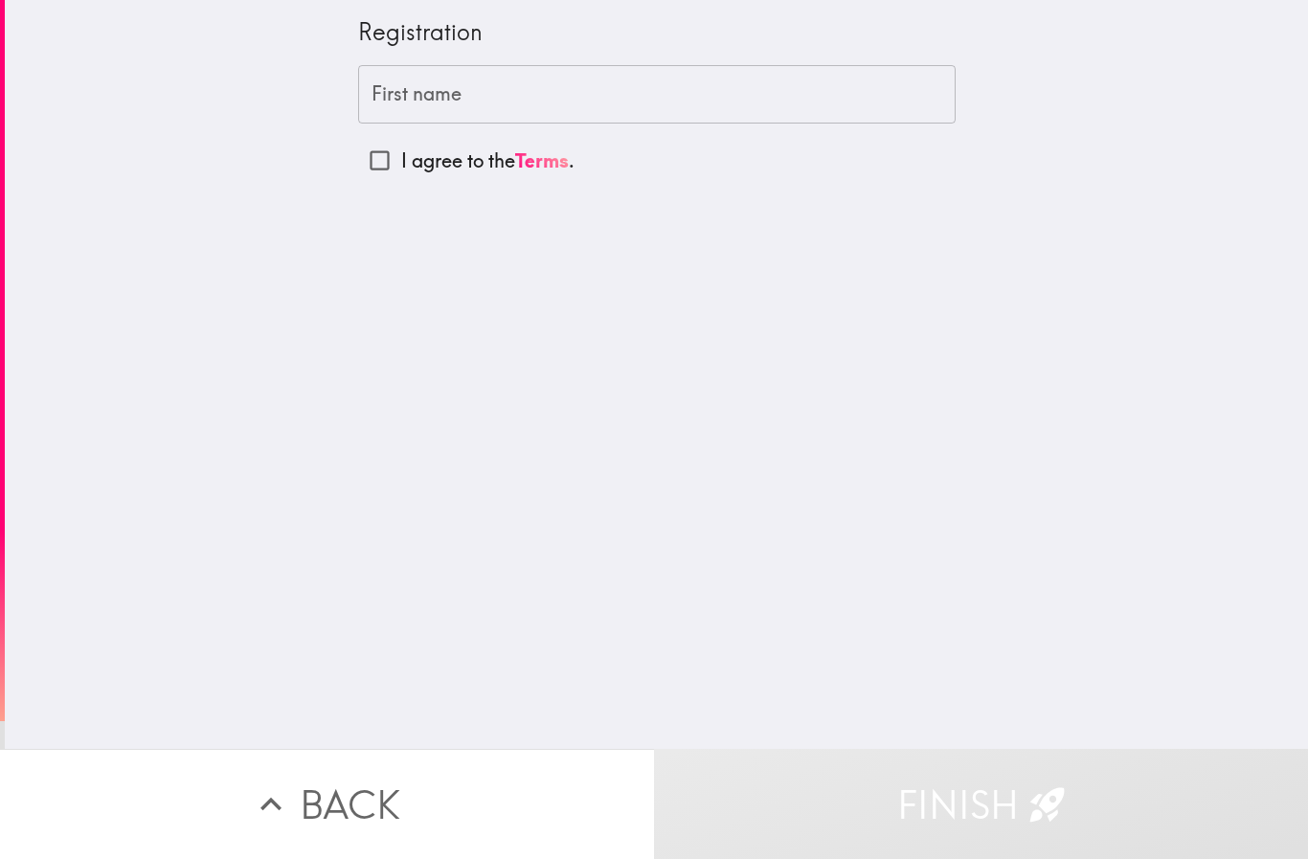
click at [481, 93] on input "First name" at bounding box center [656, 94] width 597 height 59
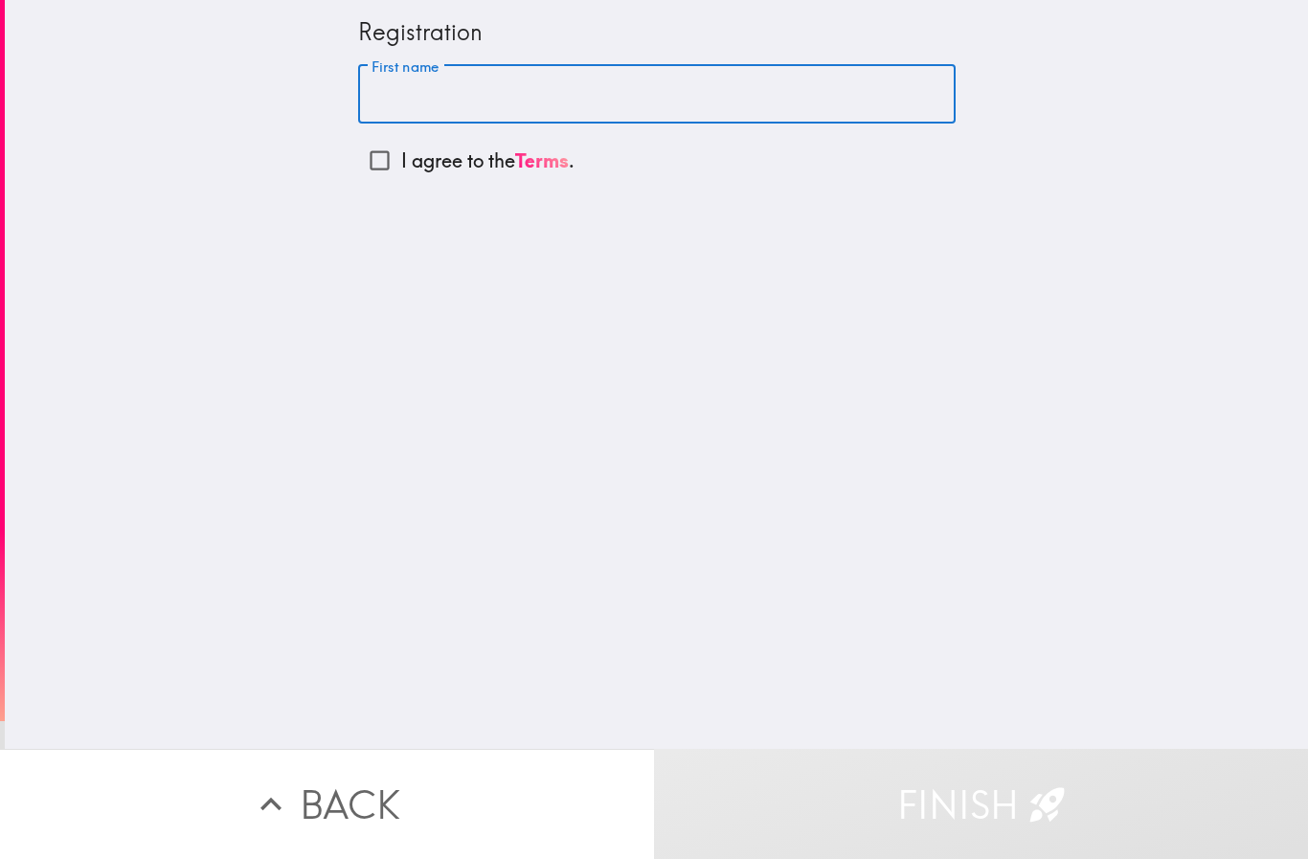
paste input "[PERSON_NAME]"
type input "[PERSON_NAME]"
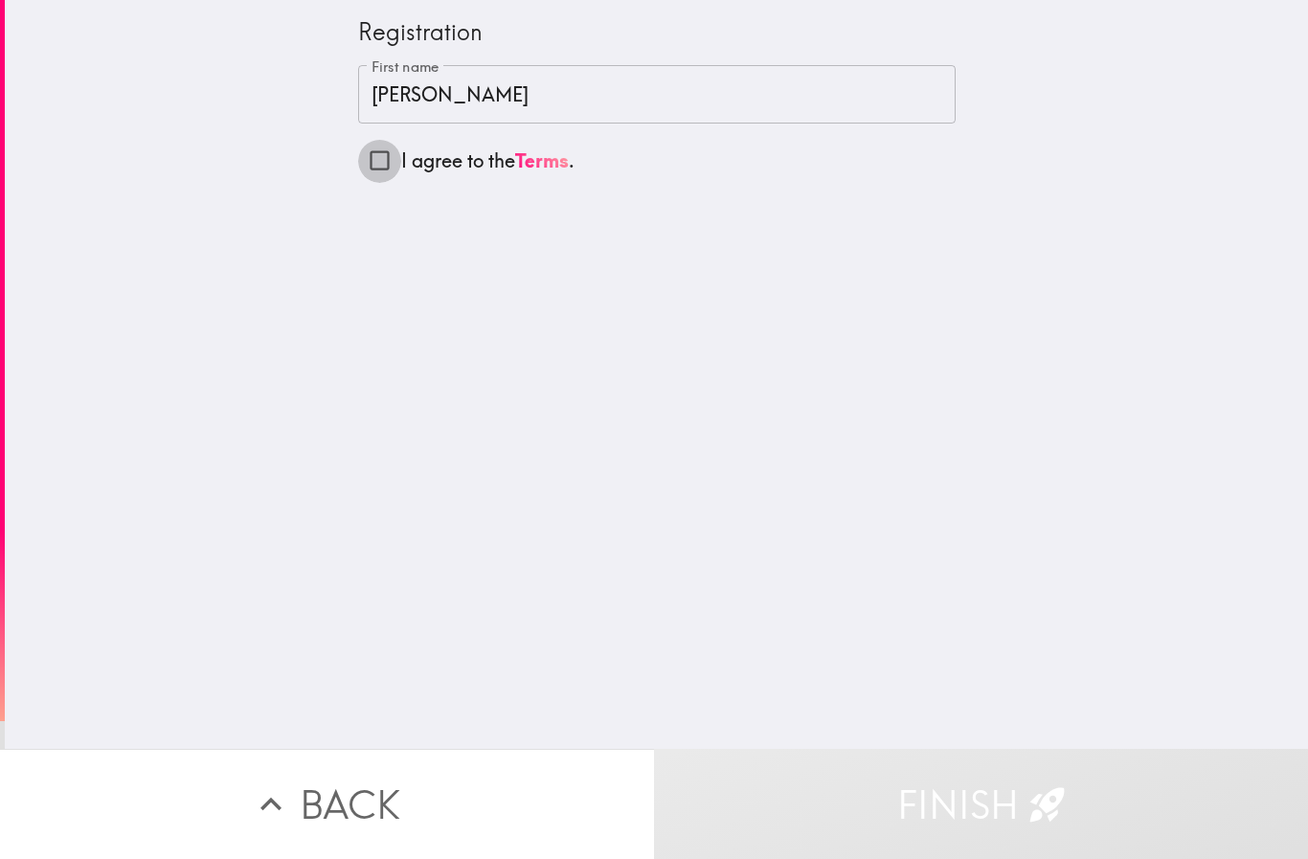
click at [363, 162] on input "I agree to the Terms ." at bounding box center [379, 160] width 43 height 43
checkbox input "true"
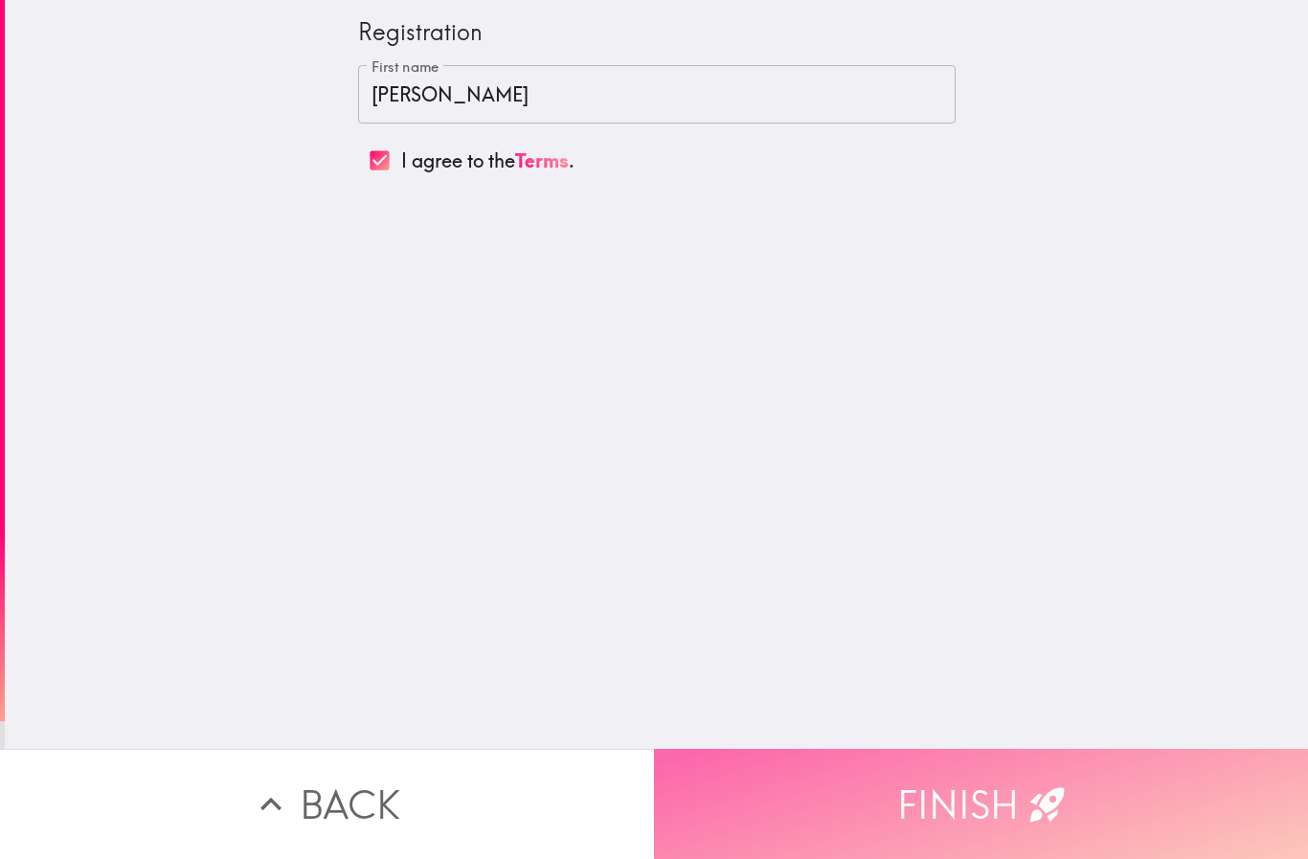
click at [936, 786] on button "Finish" at bounding box center [981, 804] width 654 height 110
